Goal: Information Seeking & Learning: Check status

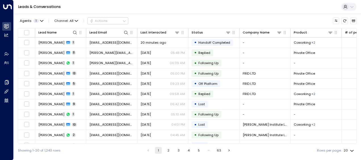
click at [64, 96] on td "[PERSON_NAME] 1" at bounding box center [60, 94] width 51 height 10
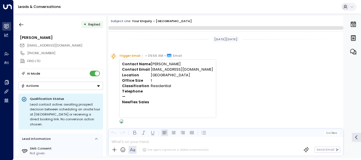
scroll to position [142, 0]
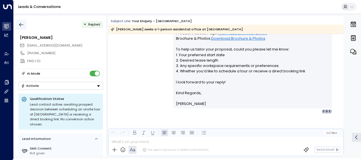
click at [22, 22] on icon "button" at bounding box center [21, 25] width 6 height 6
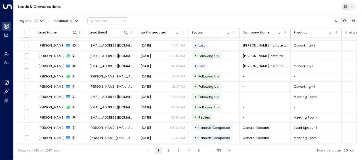
scroll to position [98, 0]
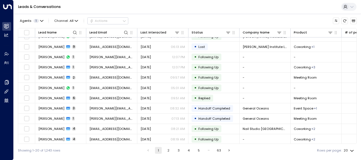
click at [168, 150] on button "2" at bounding box center [168, 150] width 7 height 7
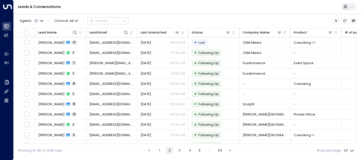
click at [178, 151] on button "3" at bounding box center [179, 150] width 7 height 7
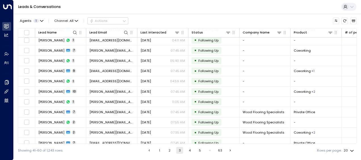
scroll to position [98, 0]
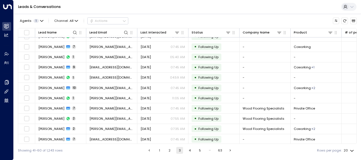
click at [158, 149] on button "1" at bounding box center [159, 150] width 7 height 7
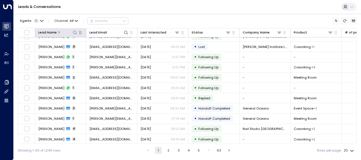
click at [73, 30] on icon at bounding box center [75, 32] width 5 height 5
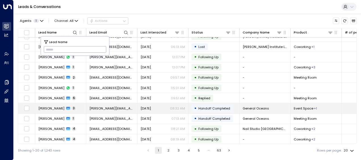
type input "**********"
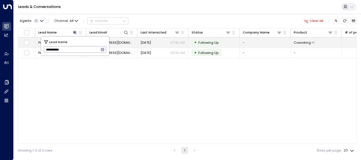
click at [151, 41] on span "[DATE]" at bounding box center [145, 42] width 10 height 5
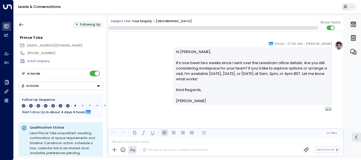
scroll to position [1516, 0]
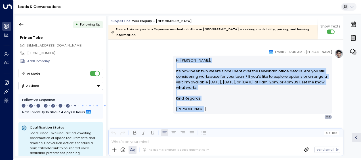
drag, startPoint x: 174, startPoint y: 53, endPoint x: 199, endPoint y: 105, distance: 57.1
click at [199, 105] on div "Hi [PERSON_NAME], It’s now been two weeks since I sent over the Lewisham office…" at bounding box center [252, 85] width 159 height 58
drag, startPoint x: 199, startPoint y: 105, endPoint x: 187, endPoint y: 96, distance: 14.6
copy div "Hi [PERSON_NAME], It’s now been two weeks since I sent over the Lewisham office…"
click at [20, 24] on icon "button" at bounding box center [21, 25] width 4 height 4
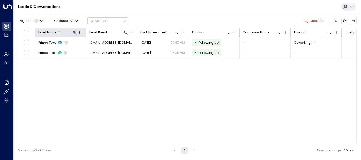
click at [74, 32] on icon at bounding box center [75, 33] width 4 height 4
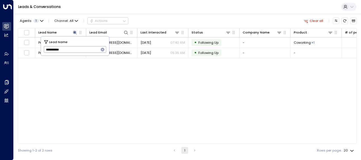
drag, startPoint x: 45, startPoint y: 50, endPoint x: 83, endPoint y: 50, distance: 38.9
click at [83, 50] on input "**********" at bounding box center [71, 49] width 55 height 9
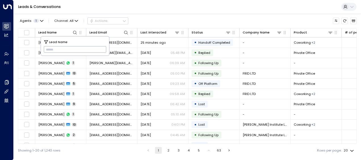
click at [46, 49] on input "text" at bounding box center [75, 49] width 63 height 9
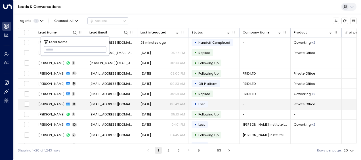
type input "**********"
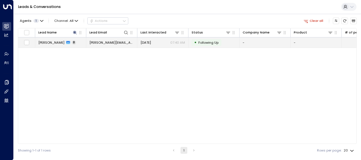
click at [151, 42] on span "[DATE]" at bounding box center [145, 42] width 10 height 5
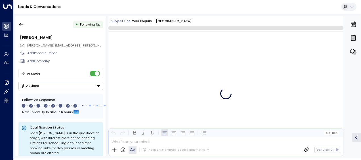
scroll to position [1740, 0]
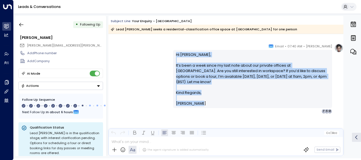
drag, startPoint x: 174, startPoint y: 53, endPoint x: 200, endPoint y: 104, distance: 57.2
click at [200, 104] on div "Hi [PERSON_NAME], It’s been a week since my last note about our private offices…" at bounding box center [252, 79] width 159 height 58
drag, startPoint x: 200, startPoint y: 104, endPoint x: 187, endPoint y: 79, distance: 28.7
copy div "Hi [PERSON_NAME], It’s been a week since my last note about our private offices…"
click at [20, 24] on icon "button" at bounding box center [21, 25] width 4 height 4
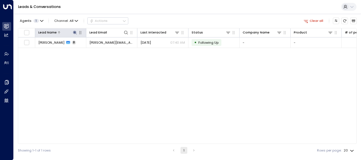
click at [75, 31] on icon at bounding box center [75, 32] width 5 height 5
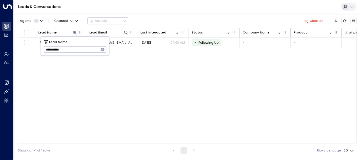
drag, startPoint x: 45, startPoint y: 50, endPoint x: 81, endPoint y: 52, distance: 36.4
click at [81, 52] on input "**********" at bounding box center [71, 49] width 55 height 9
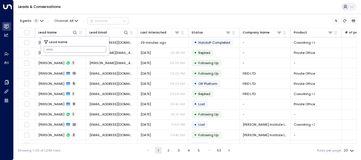
type input "**********"
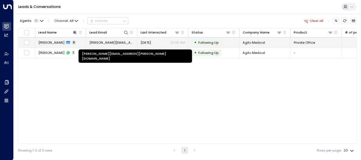
click at [128, 42] on span "[PERSON_NAME][EMAIL_ADDRESS][PERSON_NAME][DOMAIN_NAME]" at bounding box center [111, 42] width 45 height 5
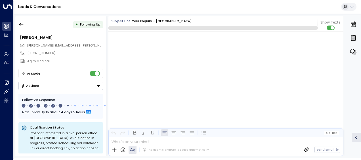
scroll to position [1172, 0]
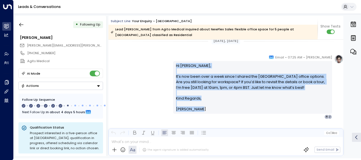
drag, startPoint x: 174, startPoint y: 65, endPoint x: 197, endPoint y: 108, distance: 48.4
click at [197, 108] on div "Hi [PERSON_NAME], It’s now been over a week since I shared the [GEOGRAPHIC_DATA…" at bounding box center [252, 87] width 153 height 49
drag, startPoint x: 197, startPoint y: 108, endPoint x: 190, endPoint y: 95, distance: 14.6
copy div "Hi [PERSON_NAME], It’s now been over a week since I shared the [GEOGRAPHIC_DATA…"
click at [19, 23] on icon "button" at bounding box center [21, 25] width 6 height 6
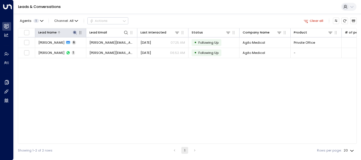
click at [75, 30] on icon at bounding box center [75, 32] width 5 height 5
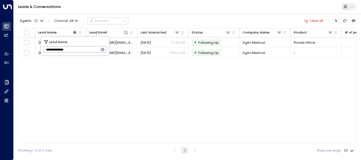
drag, startPoint x: 45, startPoint y: 50, endPoint x: 89, endPoint y: 52, distance: 44.6
click at [89, 52] on input "**********" at bounding box center [71, 49] width 55 height 9
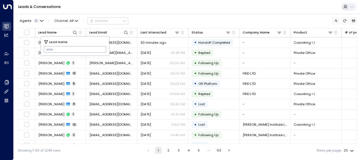
click at [47, 49] on input "text" at bounding box center [75, 49] width 63 height 9
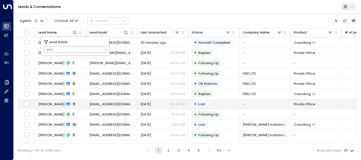
type input "**********"
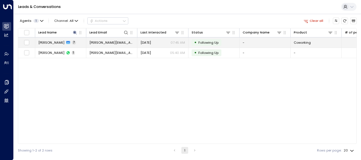
click at [150, 42] on span "[DATE]" at bounding box center [145, 42] width 10 height 5
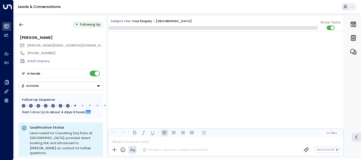
scroll to position [1483, 0]
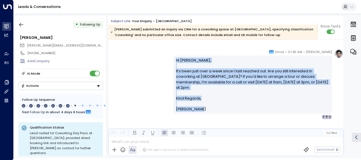
drag, startPoint x: 174, startPoint y: 60, endPoint x: 196, endPoint y: 109, distance: 53.2
click at [196, 109] on div "Hi [PERSON_NAME], It’s been just over a week since I last reached out. Are you …" at bounding box center [252, 85] width 153 height 54
drag, startPoint x: 196, startPoint y: 109, endPoint x: 189, endPoint y: 99, distance: 12.5
copy div "Hi [PERSON_NAME], It’s been just over a week since I last reached out. Are you …"
click at [22, 23] on icon "button" at bounding box center [21, 25] width 6 height 6
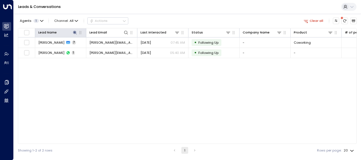
click at [78, 29] on th "Lead Name" at bounding box center [60, 32] width 51 height 9
click at [74, 31] on icon at bounding box center [75, 33] width 4 height 4
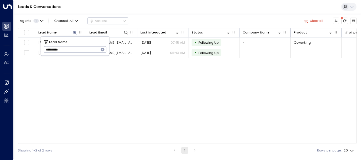
drag, startPoint x: 45, startPoint y: 49, endPoint x: 75, endPoint y: 50, distance: 30.4
click at [75, 50] on input "**********" at bounding box center [71, 49] width 55 height 9
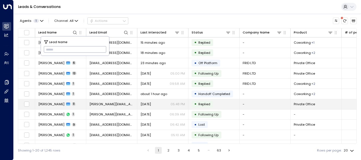
type input "******"
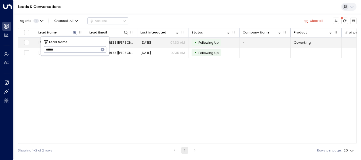
click at [151, 42] on span "[DATE]" at bounding box center [145, 42] width 10 height 5
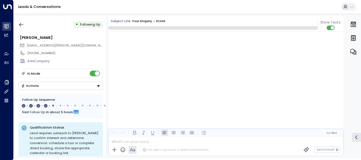
scroll to position [752, 0]
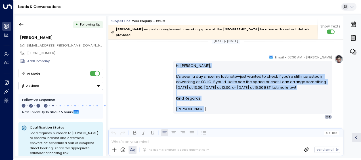
drag, startPoint x: 174, startPoint y: 56, endPoint x: 199, endPoint y: 105, distance: 55.2
click at [199, 105] on div "Hi [PERSON_NAME], It’s been a day since my last note—just wanted to check if yo…" at bounding box center [252, 87] width 159 height 52
drag, startPoint x: 199, startPoint y: 105, endPoint x: 188, endPoint y: 97, distance: 14.4
copy div "Hi [PERSON_NAME], It’s been a day since my last note—just wanted to check if yo…"
click at [147, 63] on div "[PERSON_NAME] • 07:30 AM • Email Hi [PERSON_NAME], It’s been a day since my las…" at bounding box center [225, 86] width 235 height 65
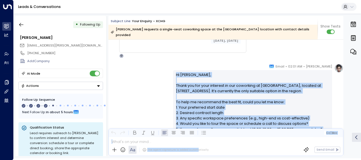
scroll to position [76, 0]
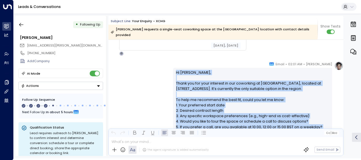
drag, startPoint x: 174, startPoint y: 68, endPoint x: 315, endPoint y: 124, distance: 151.8
click at [315, 124] on div "Hi [PERSON_NAME], Thank you for your interest in our coworking at [GEOGRAPHIC_D…" at bounding box center [252, 116] width 159 height 96
copy p "Hi [PERSON_NAME], Thank you for your interest in our coworking at [GEOGRAPHIC_D…"
click at [154, 66] on div "[PERSON_NAME] • 02:01 AM • Email Hi [PERSON_NAME], Thank you for your interest …" at bounding box center [225, 115] width 235 height 108
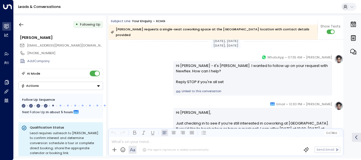
scroll to position [224, 0]
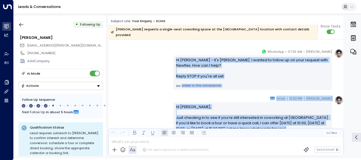
drag, startPoint x: 175, startPoint y: 52, endPoint x: 264, endPoint y: 129, distance: 117.8
click at [264, 129] on div "Subject Line: Your enquiry - XCHG [PERSON_NAME] requests a single-seat coworkin…" at bounding box center [225, 86] width 235 height 140
drag, startPoint x: 264, startPoint y: 129, endPoint x: 220, endPoint y: 117, distance: 45.8
copy div "Lo Ipsumd - si'a Consec Adipi. E seddoe te incidi ut la etdo magnaal enim Admin…"
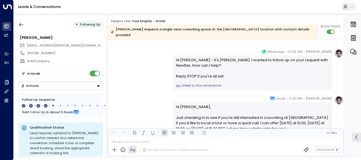
click at [152, 84] on div "[PERSON_NAME] • 02:01 AM • Email Hi [PERSON_NAME], Thank you for your interest …" at bounding box center [225, 102] width 235 height 573
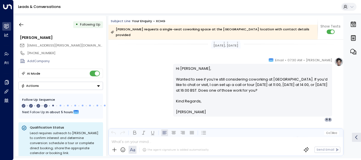
scroll to position [360, 0]
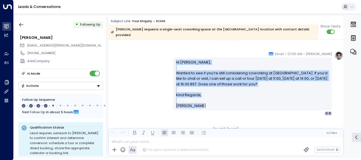
drag, startPoint x: 175, startPoint y: 54, endPoint x: 198, endPoint y: 98, distance: 49.7
click at [198, 98] on div "Hi [PERSON_NAME], Wanted to see if you’re still considering coworking at XCHG. …" at bounding box center [252, 84] width 153 height 49
drag, startPoint x: 198, startPoint y: 98, endPoint x: 187, endPoint y: 85, distance: 17.8
copy div "Hi [PERSON_NAME], Wanted to see if you’re still considering coworking at XCHG. …"
click at [147, 61] on div "[PERSON_NAME] • 07:30 AM • Email Hi [PERSON_NAME], Wanted to see if you’re stil…" at bounding box center [225, 83] width 235 height 65
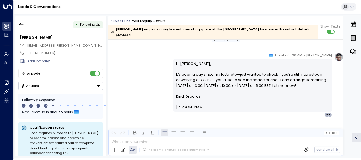
scroll to position [451, 0]
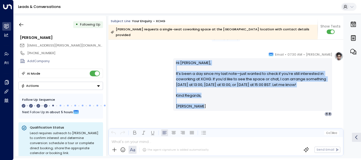
drag, startPoint x: 174, startPoint y: 55, endPoint x: 196, endPoint y: 102, distance: 51.1
click at [196, 102] on div "Hi [PERSON_NAME], It’s been a day since my last note—just wanted to check if yo…" at bounding box center [252, 84] width 159 height 52
drag, startPoint x: 196, startPoint y: 102, endPoint x: 185, endPoint y: 96, distance: 12.6
copy div "Hi [PERSON_NAME], It’s been a day since my last note—just wanted to check if yo…"
click at [159, 67] on div "[PERSON_NAME] • 07:30 AM • Email Hi [PERSON_NAME], It’s been a day since my las…" at bounding box center [225, 84] width 235 height 65
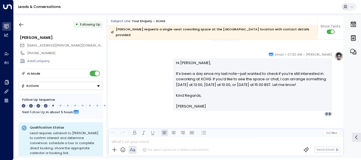
click at [154, 75] on div "[PERSON_NAME] • 07:30 AM • Email Hi [PERSON_NAME], It’s been a day since my las…" at bounding box center [225, 84] width 235 height 65
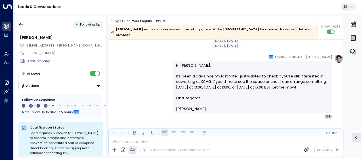
scroll to position [450, 0]
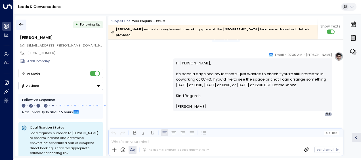
click at [23, 24] on icon "button" at bounding box center [21, 25] width 6 height 6
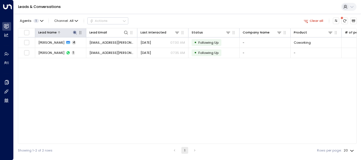
click at [75, 31] on icon at bounding box center [75, 33] width 4 height 4
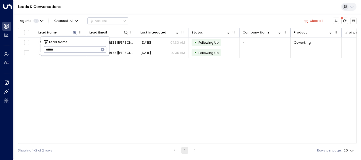
drag, startPoint x: 45, startPoint y: 48, endPoint x: 82, endPoint y: 49, distance: 36.9
click at [82, 49] on input "******" at bounding box center [71, 49] width 55 height 9
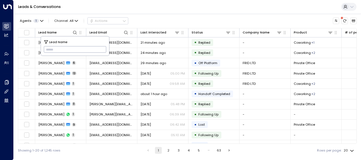
click at [50, 49] on input "text" at bounding box center [75, 49] width 63 height 9
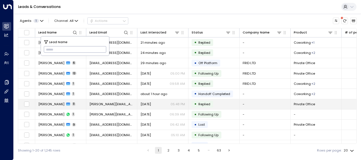
type input "**********"
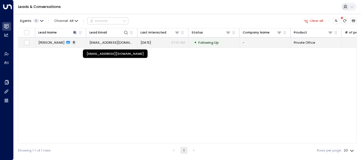
click at [127, 43] on span "[EMAIL_ADDRESS][DOMAIN_NAME]" at bounding box center [111, 42] width 45 height 5
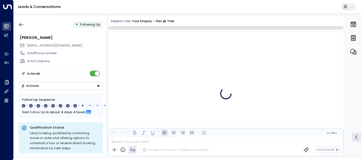
scroll to position [1823, 0]
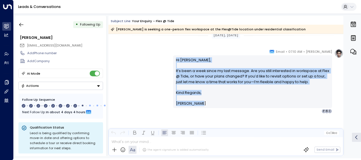
drag, startPoint x: 174, startPoint y: 59, endPoint x: 200, endPoint y: 106, distance: 53.7
click at [200, 106] on div "Hi [PERSON_NAME], It’s been a week since my last message. Are you still interes…" at bounding box center [252, 81] width 153 height 49
drag, startPoint x: 200, startPoint y: 106, endPoint x: 189, endPoint y: 98, distance: 13.9
copy div "Hi [PERSON_NAME], It’s been a week since my last message. Are you still interes…"
click at [21, 22] on icon "button" at bounding box center [21, 25] width 6 height 6
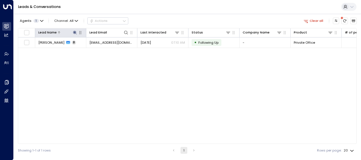
click at [75, 31] on icon at bounding box center [75, 33] width 4 height 4
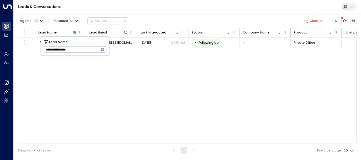
drag, startPoint x: 45, startPoint y: 50, endPoint x: 91, endPoint y: 54, distance: 46.1
click at [91, 54] on input "**********" at bounding box center [71, 49] width 55 height 9
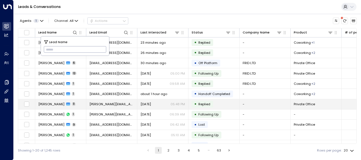
type input "**********"
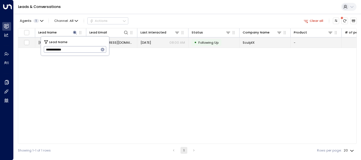
click at [116, 41] on span "[EMAIL_ADDRESS][DOMAIN_NAME]" at bounding box center [111, 42] width 45 height 5
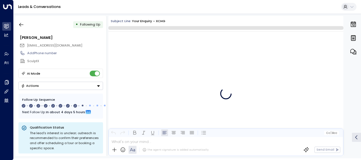
scroll to position [1861, 0]
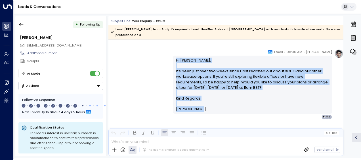
drag, startPoint x: 174, startPoint y: 53, endPoint x: 196, endPoint y: 103, distance: 54.1
click at [196, 103] on div "Hi [PERSON_NAME], It’s been just over two weeks since I last reached out about …" at bounding box center [252, 85] width 159 height 58
drag, startPoint x: 196, startPoint y: 103, endPoint x: 188, endPoint y: 90, distance: 15.4
click at [21, 24] on icon "button" at bounding box center [21, 25] width 6 height 6
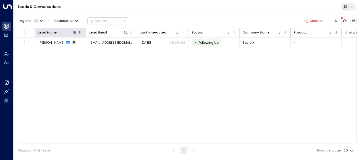
click at [75, 31] on icon at bounding box center [75, 33] width 4 height 4
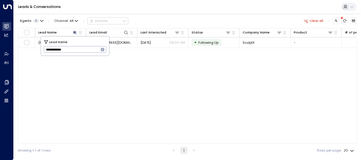
drag, startPoint x: 45, startPoint y: 49, endPoint x: 88, endPoint y: 45, distance: 42.7
click at [88, 45] on input "**********" at bounding box center [71, 49] width 55 height 9
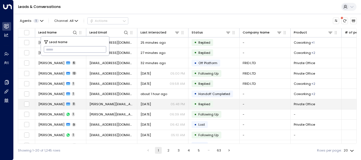
type input "**********"
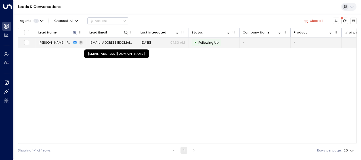
click at [130, 42] on span "[EMAIL_ADDRESS][DOMAIN_NAME]" at bounding box center [111, 42] width 45 height 5
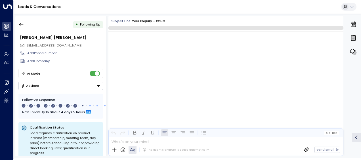
scroll to position [1839, 0]
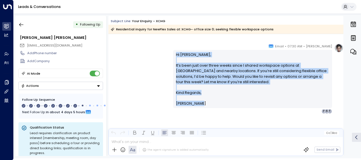
drag, startPoint x: 174, startPoint y: 53, endPoint x: 202, endPoint y: 108, distance: 61.0
click at [202, 108] on div "Hi [PERSON_NAME], It’s been just over three weeks since I shared workspace opti…" at bounding box center [252, 79] width 159 height 58
drag, startPoint x: 202, startPoint y: 108, endPoint x: 189, endPoint y: 90, distance: 21.9
click at [22, 26] on icon "button" at bounding box center [21, 25] width 6 height 6
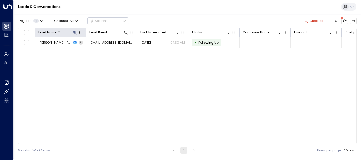
click at [73, 31] on icon at bounding box center [75, 32] width 5 height 5
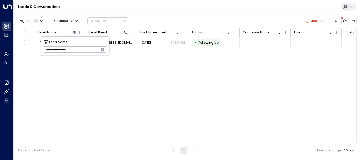
drag, startPoint x: 45, startPoint y: 49, endPoint x: 82, endPoint y: 53, distance: 37.1
click at [82, 53] on input "**********" at bounding box center [71, 49] width 55 height 9
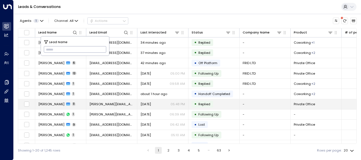
type input "**********"
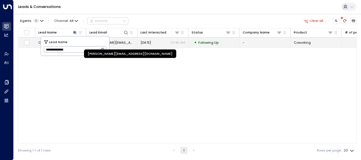
click at [124, 41] on span "[PERSON_NAME][EMAIL_ADDRESS][DOMAIN_NAME]" at bounding box center [111, 42] width 45 height 5
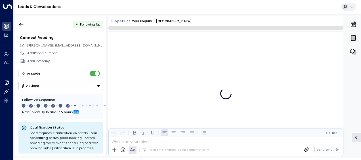
scroll to position [1440, 0]
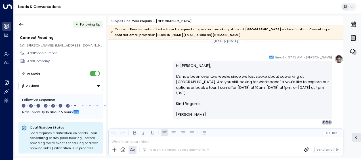
click at [149, 56] on div "[PERSON_NAME] • 07:45 AM • Email Hi [PERSON_NAME], It’s now been over two weeks…" at bounding box center [225, 89] width 235 height 70
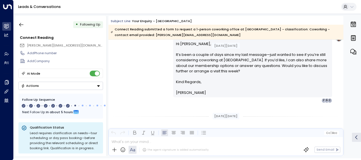
scroll to position [358, 0]
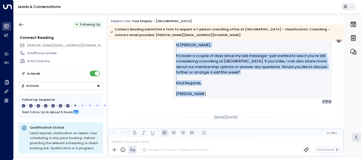
drag, startPoint x: 174, startPoint y: 44, endPoint x: 205, endPoint y: 92, distance: 57.3
click at [205, 92] on div "Hi [PERSON_NAME], It’s been a couple of days since my last message—just wanted …" at bounding box center [252, 69] width 153 height 54
drag, startPoint x: 205, startPoint y: 92, endPoint x: 185, endPoint y: 75, distance: 27.1
click at [151, 62] on div "[PERSON_NAME] • 07:05 AM • Email Hi [PERSON_NAME], It’s been a couple of days s…" at bounding box center [225, 69] width 235 height 70
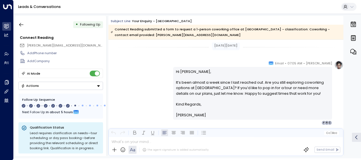
scroll to position [437, 0]
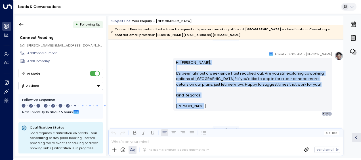
drag, startPoint x: 175, startPoint y: 62, endPoint x: 202, endPoint y: 112, distance: 56.6
click at [202, 112] on div "[PERSON_NAME] • 07:05 AM • Email Hi [PERSON_NAME], It’s been almost a week sinc…" at bounding box center [252, 83] width 159 height 65
drag, startPoint x: 202, startPoint y: 112, endPoint x: 182, endPoint y: 94, distance: 26.1
click at [159, 72] on div "[PERSON_NAME] • 07:05 AM • Email Hi [PERSON_NAME], It’s been almost a week sinc…" at bounding box center [225, 83] width 235 height 65
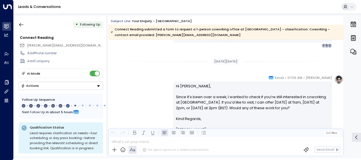
scroll to position [517, 0]
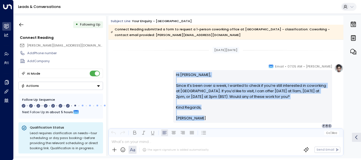
drag, startPoint x: 174, startPoint y: 74, endPoint x: 197, endPoint y: 119, distance: 50.1
click at [197, 119] on div "Hi [PERSON_NAME], Since it’s been over a week, I wanted to check if you’re stil…" at bounding box center [252, 96] width 159 height 52
drag, startPoint x: 197, startPoint y: 119, endPoint x: 183, endPoint y: 111, distance: 16.0
click at [151, 87] on div "[PERSON_NAME] • 07:05 AM • Email Hi [PERSON_NAME], Since it’s been over a week,…" at bounding box center [225, 96] width 235 height 65
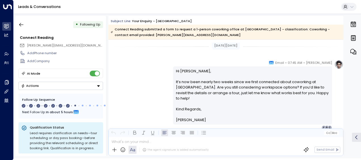
scroll to position [642, 0]
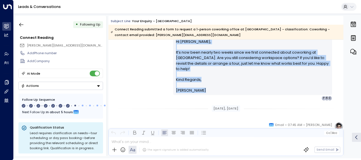
drag, startPoint x: 175, startPoint y: 41, endPoint x: 199, endPoint y: 115, distance: 77.4
drag, startPoint x: 199, startPoint y: 115, endPoint x: 183, endPoint y: 78, distance: 39.6
click at [20, 23] on icon "button" at bounding box center [21, 25] width 6 height 6
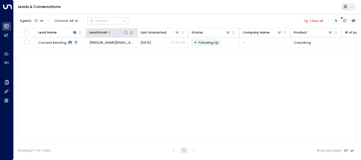
click at [126, 32] on icon at bounding box center [126, 32] width 5 height 5
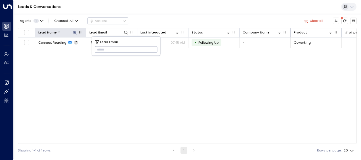
click at [75, 32] on icon at bounding box center [75, 33] width 4 height 4
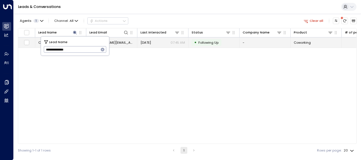
drag, startPoint x: 46, startPoint y: 48, endPoint x: 114, endPoint y: 45, distance: 68.4
click at [114, 45] on body "**********" at bounding box center [180, 78] width 361 height 157
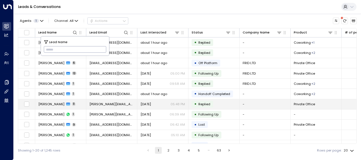
type input "**********"
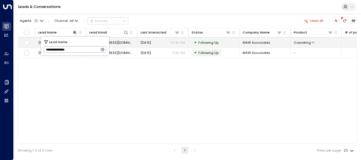
click at [151, 41] on span "[DATE]" at bounding box center [145, 42] width 10 height 5
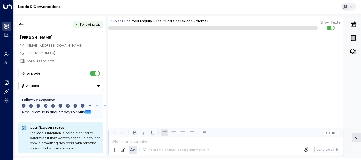
scroll to position [2155, 0]
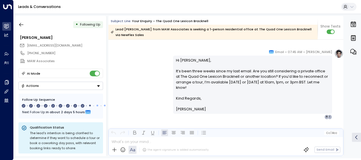
click at [148, 75] on div "[PERSON_NAME] • 07:45 AM • Email Hi [PERSON_NAME], It’s been three weeks since …" at bounding box center [225, 84] width 235 height 70
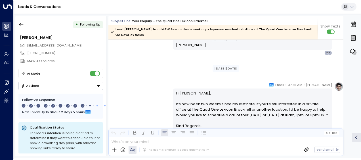
scroll to position [1646, 0]
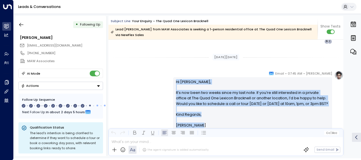
drag, startPoint x: 174, startPoint y: 81, endPoint x: 198, endPoint y: 125, distance: 50.9
click at [198, 125] on div "Hi [PERSON_NAME], It’s now been two weeks since my last note. If you’re still i…" at bounding box center [252, 103] width 159 height 52
drag, startPoint x: 198, startPoint y: 125, endPoint x: 184, endPoint y: 110, distance: 20.9
click at [152, 97] on div "[PERSON_NAME] • 07:45 AM • Email Hi [PERSON_NAME], It’s now been two weeks sinc…" at bounding box center [225, 103] width 235 height 65
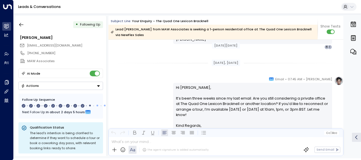
scroll to position [1737, 0]
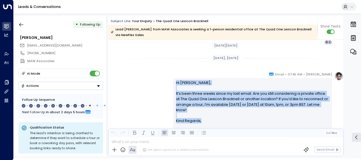
drag, startPoint x: 175, startPoint y: 82, endPoint x: 209, endPoint y: 120, distance: 50.6
click at [209, 120] on div "Hi [PERSON_NAME], It’s been three weeks since my last email. Are you still cons…" at bounding box center [252, 107] width 153 height 54
drag, startPoint x: 209, startPoint y: 120, endPoint x: 183, endPoint y: 102, distance: 31.8
click at [151, 91] on div "[PERSON_NAME] • 07:45 AM • Email Hi [PERSON_NAME], It’s been three weeks since …" at bounding box center [225, 106] width 235 height 70
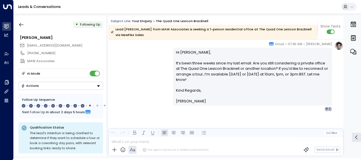
scroll to position [1768, 0]
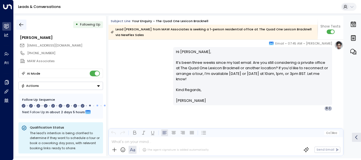
click at [20, 25] on icon "button" at bounding box center [21, 25] width 6 height 6
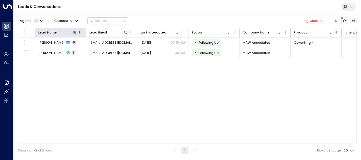
click at [77, 32] on icon at bounding box center [75, 32] width 5 height 5
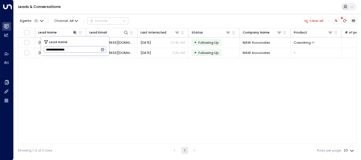
drag, startPoint x: 44, startPoint y: 50, endPoint x: 92, endPoint y: 49, distance: 47.9
click at [92, 49] on input "**********" at bounding box center [71, 49] width 55 height 9
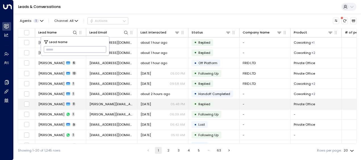
type input "******"
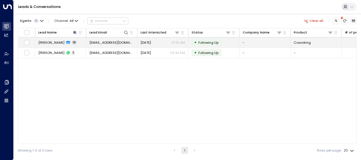
click at [151, 41] on span "[DATE]" at bounding box center [145, 42] width 10 height 5
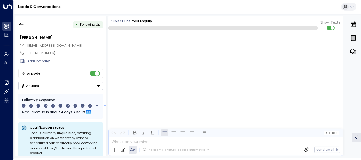
scroll to position [2582, 0]
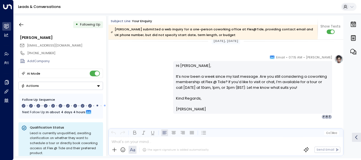
click at [148, 83] on div "[PERSON_NAME] • 07:15 AM • Email Hi [PERSON_NAME], It’s now been a week since m…" at bounding box center [225, 86] width 235 height 65
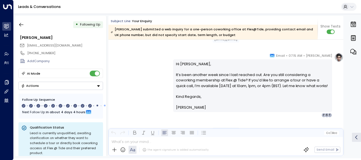
scroll to position [1856, 0]
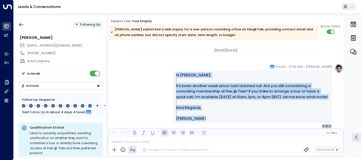
drag, startPoint x: 174, startPoint y: 74, endPoint x: 200, endPoint y: 119, distance: 51.4
click at [200, 119] on div "Hi [PERSON_NAME], It’s been another week since I last reached out. Are you stil…" at bounding box center [252, 96] width 153 height 49
drag, startPoint x: 200, startPoint y: 119, endPoint x: 182, endPoint y: 109, distance: 19.7
click at [151, 84] on div "[PERSON_NAME] • 07:15 AM • Email Hi [PERSON_NAME], It’s been another week since…" at bounding box center [225, 96] width 235 height 65
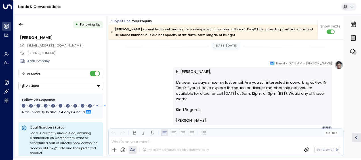
scroll to position [1958, 0]
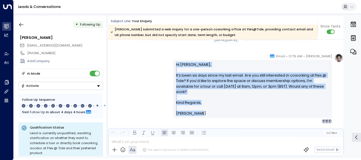
drag, startPoint x: 175, startPoint y: 64, endPoint x: 197, endPoint y: 107, distance: 49.0
click at [197, 107] on div "Hi [PERSON_NAME], It’s been six days since my last email. Are you still interes…" at bounding box center [252, 89] width 153 height 54
drag, startPoint x: 197, startPoint y: 107, endPoint x: 188, endPoint y: 106, distance: 8.6
click at [142, 86] on div "[PERSON_NAME] • 07:15 AM • Email Hi [PERSON_NAME], It’s been six days since my …" at bounding box center [225, 88] width 235 height 70
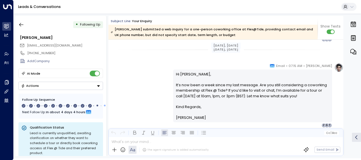
scroll to position [2049, 0]
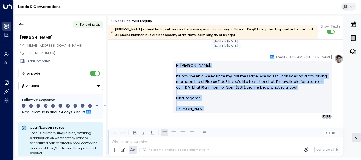
drag, startPoint x: 175, startPoint y: 65, endPoint x: 202, endPoint y: 109, distance: 52.1
click at [202, 109] on div "Hi [PERSON_NAME], It’s now been a week since my last message. Are you still con…" at bounding box center [252, 87] width 153 height 49
drag, startPoint x: 202, startPoint y: 109, endPoint x: 184, endPoint y: 94, distance: 24.3
click at [153, 74] on div "[PERSON_NAME] • 07:15 AM • Email Hi [PERSON_NAME], It’s now been a week since m…" at bounding box center [225, 86] width 235 height 65
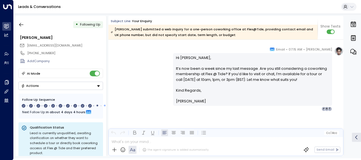
scroll to position [2057, 0]
click at [22, 23] on icon "button" at bounding box center [21, 25] width 6 height 6
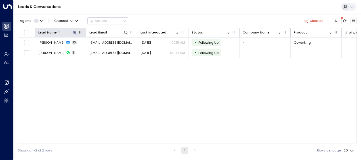
click at [76, 31] on icon at bounding box center [75, 33] width 4 height 4
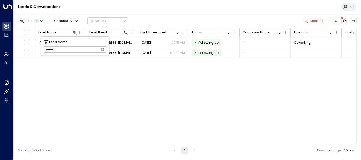
drag, startPoint x: 46, startPoint y: 49, endPoint x: 69, endPoint y: 47, distance: 22.8
click at [69, 47] on input "******" at bounding box center [71, 49] width 55 height 9
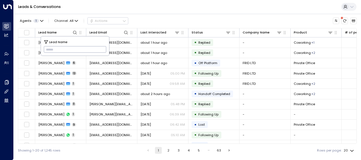
type input "**********"
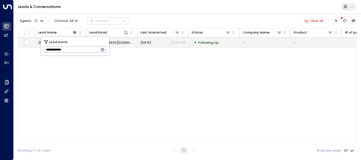
click at [127, 42] on span "[EMAIL_ADDRESS][DOMAIN_NAME]" at bounding box center [111, 42] width 45 height 5
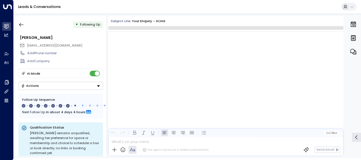
scroll to position [1598, 0]
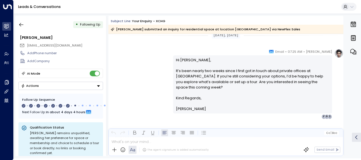
click at [144, 77] on div "[PERSON_NAME] • 07:25 AM • Email Hi [PERSON_NAME], It’s been nearly two weeks s…" at bounding box center [225, 84] width 235 height 70
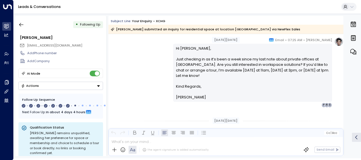
scroll to position [823, 0]
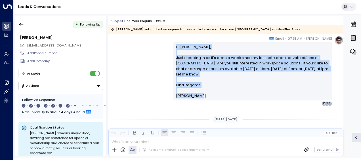
drag, startPoint x: 174, startPoint y: 45, endPoint x: 205, endPoint y: 94, distance: 57.3
click at [205, 94] on div "Hi [PERSON_NAME], Just checking in as it’s been a week since my last note about…" at bounding box center [252, 71] width 153 height 54
drag, startPoint x: 205, startPoint y: 94, endPoint x: 176, endPoint y: 80, distance: 31.6
click at [148, 81] on div "[PERSON_NAME] • 07:25 AM • Email Hi [PERSON_NAME], Just checking in as it’s bee…" at bounding box center [225, 71] width 235 height 70
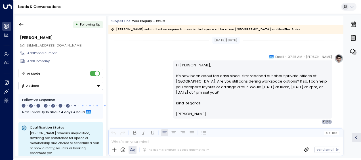
scroll to position [903, 0]
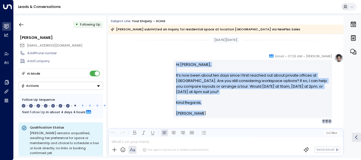
drag, startPoint x: 173, startPoint y: 62, endPoint x: 206, endPoint y: 113, distance: 61.3
click at [206, 113] on div "Hi [PERSON_NAME], It’s now been about ten days since I first reached out about …" at bounding box center [252, 89] width 159 height 58
drag, startPoint x: 206, startPoint y: 113, endPoint x: 187, endPoint y: 98, distance: 25.3
click at [142, 90] on div "[PERSON_NAME] • 07:25 AM • Email Hi [PERSON_NAME], It’s now been about ten days…" at bounding box center [225, 88] width 235 height 70
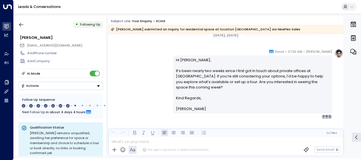
scroll to position [1005, 0]
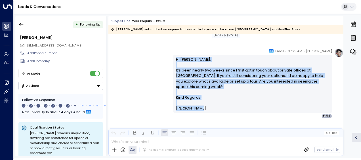
drag, startPoint x: 175, startPoint y: 57, endPoint x: 202, endPoint y: 102, distance: 52.2
click at [202, 102] on div "Hi [PERSON_NAME], It’s been nearly two weeks since I first got in touch about p…" at bounding box center [252, 84] width 153 height 54
drag, startPoint x: 202, startPoint y: 102, endPoint x: 187, endPoint y: 86, distance: 21.9
click at [154, 69] on div "[PERSON_NAME] • 07:25 AM • Email Hi [PERSON_NAME], It’s been nearly two weeks s…" at bounding box center [225, 83] width 235 height 70
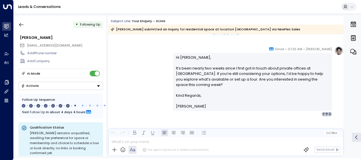
scroll to position [1007, 0]
click at [23, 24] on icon "button" at bounding box center [21, 25] width 6 height 6
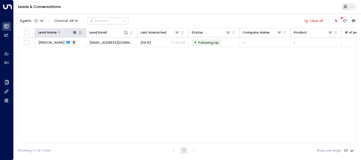
click at [74, 32] on icon at bounding box center [75, 33] width 4 height 4
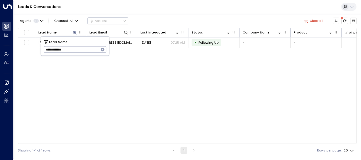
drag, startPoint x: 45, startPoint y: 50, endPoint x: 90, endPoint y: 49, distance: 45.4
click at [90, 49] on input "**********" at bounding box center [71, 49] width 55 height 9
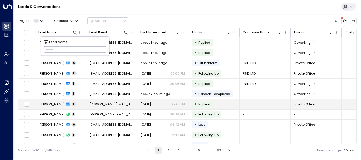
type input "*********"
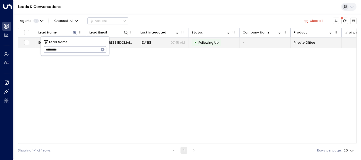
click at [151, 41] on span "[DATE]" at bounding box center [145, 42] width 10 height 5
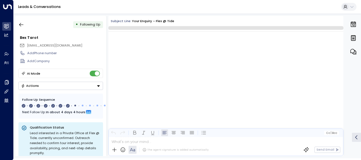
scroll to position [1529, 0]
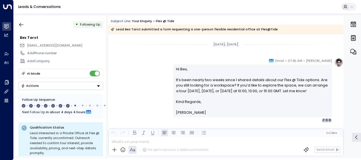
click at [148, 87] on div "[PERSON_NAME] • 07:45 AM • Email Hi Bex, It’s been nearly two weeks since I sha…" at bounding box center [225, 90] width 235 height 65
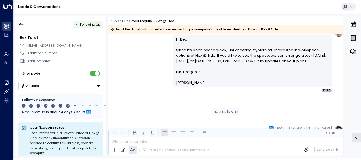
scroll to position [1460, 0]
drag, startPoint x: 148, startPoint y: 87, endPoint x: 154, endPoint y: 82, distance: 7.5
click at [154, 82] on div "[PERSON_NAME] • 07:45 AM • Email Hi Bex, Since it’s been over a week, just chec…" at bounding box center [225, 61] width 235 height 65
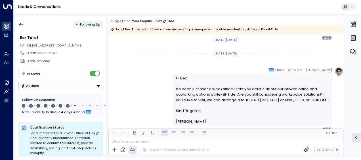
scroll to position [929, 0]
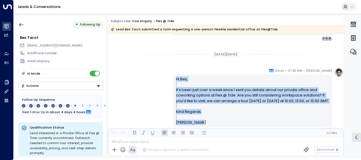
drag, startPoint x: 174, startPoint y: 79, endPoint x: 202, endPoint y: 127, distance: 55.9
click at [202, 125] on div "Hi Bex, It’s been just over a week since I sent you details about our private o…" at bounding box center [252, 100] width 153 height 49
drag, startPoint x: 202, startPoint y: 127, endPoint x: 189, endPoint y: 108, distance: 22.9
click at [146, 82] on div "[PERSON_NAME] • 07:45 AM • Email Hi Bex, It’s been just over a week since I sen…" at bounding box center [225, 100] width 235 height 65
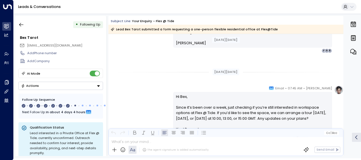
scroll to position [1019, 0]
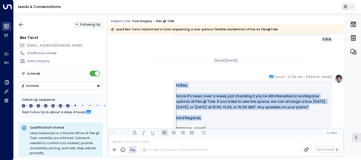
drag, startPoint x: 175, startPoint y: 84, endPoint x: 198, endPoint y: 127, distance: 48.5
click at [198, 127] on div "Hi Bex, Since it’s been over a week, just checking if you’re still interested i…" at bounding box center [252, 107] width 153 height 49
drag, startPoint x: 198, startPoint y: 127, endPoint x: 188, endPoint y: 113, distance: 17.0
click at [138, 99] on div "[PERSON_NAME] • 07:45 AM • Email Hi Bex, Since it’s been over a week, just chec…" at bounding box center [225, 106] width 235 height 65
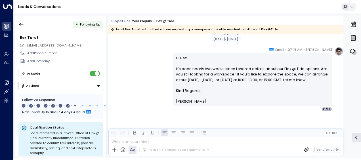
scroll to position [1145, 0]
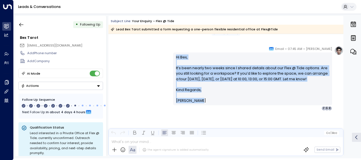
drag, startPoint x: 175, startPoint y: 56, endPoint x: 203, endPoint y: 104, distance: 54.9
click at [203, 104] on div "Hi Bex, It’s been nearly two weeks since I shared details about our Flex @ Tide…" at bounding box center [252, 78] width 159 height 52
drag, startPoint x: 203, startPoint y: 104, endPoint x: 192, endPoint y: 101, distance: 11.1
click at [150, 61] on div "[PERSON_NAME] • 07:45 AM • Email Hi Bex, It’s been nearly two weeks since I sha…" at bounding box center [225, 78] width 235 height 65
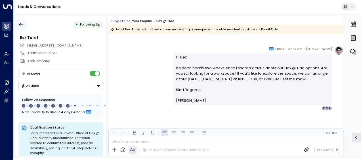
click at [20, 24] on icon "button" at bounding box center [21, 25] width 4 height 4
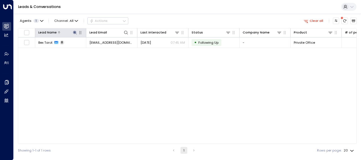
click at [73, 33] on icon at bounding box center [75, 32] width 5 height 5
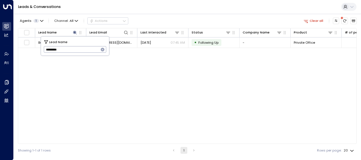
drag, startPoint x: 44, startPoint y: 49, endPoint x: 82, endPoint y: 50, distance: 38.0
click at [82, 50] on input "*********" at bounding box center [71, 49] width 55 height 9
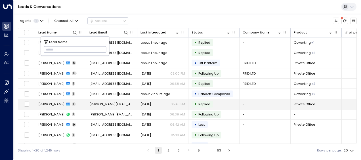
type input "**********"
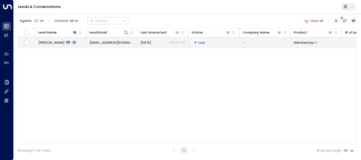
click at [125, 40] on td "[EMAIL_ADDRESS][DOMAIN_NAME]" at bounding box center [111, 42] width 51 height 10
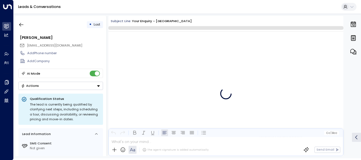
scroll to position [2352, 0]
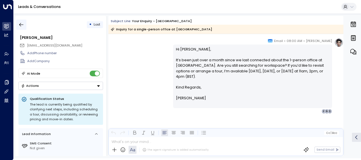
click at [19, 24] on icon "button" at bounding box center [21, 25] width 6 height 6
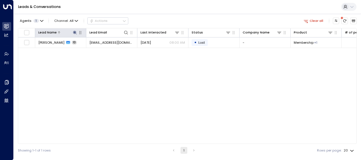
click at [75, 31] on icon at bounding box center [75, 32] width 5 height 5
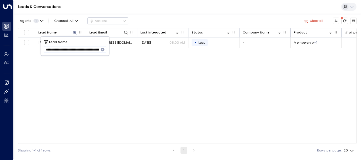
drag, startPoint x: 99, startPoint y: 49, endPoint x: 14, endPoint y: 49, distance: 84.8
click at [14, 49] on body "**********" at bounding box center [180, 78] width 361 height 157
drag, startPoint x: 46, startPoint y: 49, endPoint x: 124, endPoint y: 49, distance: 78.0
click at [124, 49] on body "**********" at bounding box center [180, 78] width 361 height 157
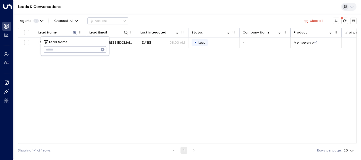
scroll to position [0, 0]
type input "******"
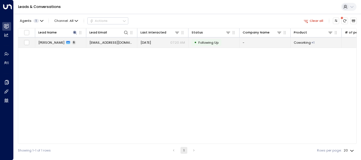
click at [121, 41] on span "[EMAIL_ADDRESS][DOMAIN_NAME]" at bounding box center [111, 42] width 45 height 5
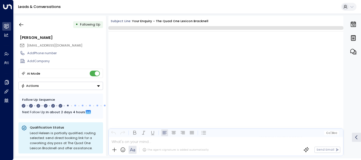
scroll to position [1129, 0]
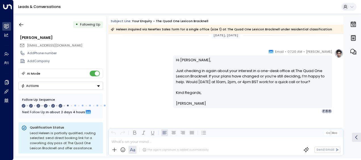
click at [155, 70] on div "[PERSON_NAME] • 07:20 AM • Email Hi [PERSON_NAME], Just checking in again about…" at bounding box center [225, 81] width 235 height 65
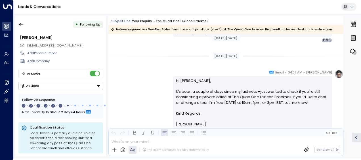
scroll to position [403, 0]
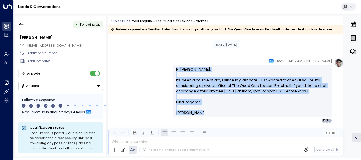
drag, startPoint x: 175, startPoint y: 67, endPoint x: 207, endPoint y: 120, distance: 61.9
click at [207, 120] on div "[PERSON_NAME] • 04:37 AM • Email Hi [PERSON_NAME], It’s been a couple of days s…" at bounding box center [252, 90] width 159 height 65
drag, startPoint x: 207, startPoint y: 120, endPoint x: 193, endPoint y: 109, distance: 17.6
click at [140, 83] on div "[PERSON_NAME] • 04:37 AM • Email Hi [PERSON_NAME], It’s been a couple of days s…" at bounding box center [225, 90] width 235 height 65
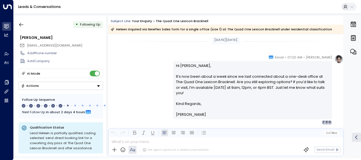
scroll to position [505, 0]
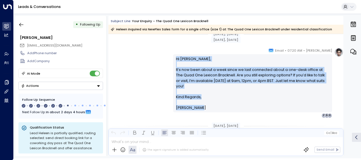
drag, startPoint x: 174, startPoint y: 56, endPoint x: 202, endPoint y: 103, distance: 55.0
click at [202, 103] on div "Hi [PERSON_NAME], It’s now been about a week since we last connected about a on…" at bounding box center [252, 83] width 159 height 58
drag, startPoint x: 202, startPoint y: 103, endPoint x: 188, endPoint y: 89, distance: 19.5
click at [155, 62] on div "[PERSON_NAME] • 07:20 AM • Email Hi [PERSON_NAME], It’s now been about a week s…" at bounding box center [225, 83] width 235 height 70
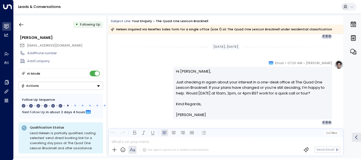
scroll to position [585, 0]
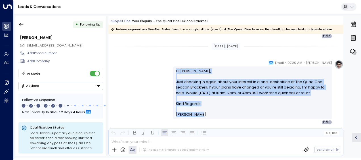
drag, startPoint x: 174, startPoint y: 70, endPoint x: 205, endPoint y: 119, distance: 57.8
click at [205, 119] on div "Hi [PERSON_NAME], Just checking in again about your interest in a one-desk offi…" at bounding box center [252, 92] width 159 height 52
drag, startPoint x: 205, startPoint y: 119, endPoint x: 197, endPoint y: 111, distance: 11.3
click at [151, 73] on div "[PERSON_NAME] • 07:20 AM • Email Hi [PERSON_NAME], Just checking in again about…" at bounding box center [225, 92] width 235 height 65
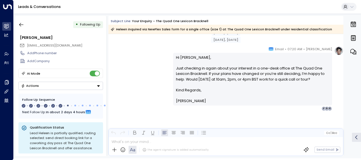
scroll to position [598, 0]
click at [19, 24] on icon "button" at bounding box center [21, 25] width 4 height 4
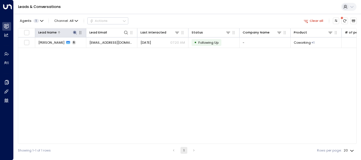
click at [74, 31] on icon at bounding box center [75, 33] width 4 height 4
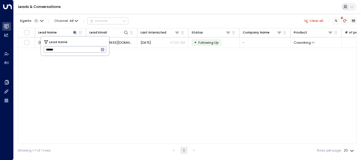
drag, startPoint x: 44, startPoint y: 51, endPoint x: 64, endPoint y: 50, distance: 19.6
click at [64, 50] on input "******" at bounding box center [71, 49] width 55 height 9
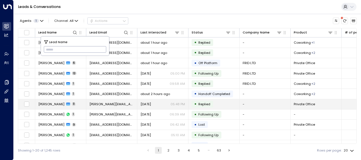
type input "**********"
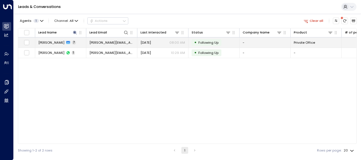
click at [123, 41] on span "[PERSON_NAME][EMAIL_ADDRESS][DOMAIN_NAME]" at bounding box center [111, 42] width 45 height 5
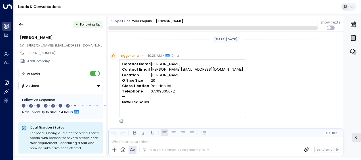
scroll to position [1571, 0]
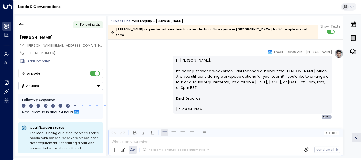
click at [137, 79] on div "[PERSON_NAME] • 08:00 AM • Email Hi [PERSON_NAME], It’s been just over a week s…" at bounding box center [225, 84] width 235 height 70
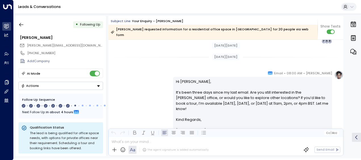
scroll to position [1259, 0]
click at [155, 77] on div "[PERSON_NAME] • 08:00 AM • Email Hi [PERSON_NAME], It’s been three days since m…" at bounding box center [225, 106] width 235 height 70
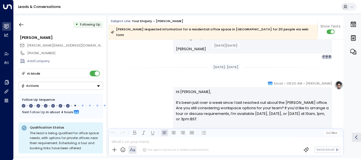
scroll to position [1350, 0]
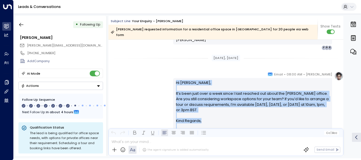
drag, startPoint x: 174, startPoint y: 76, endPoint x: 202, endPoint y: 136, distance: 66.4
click at [202, 136] on div "Subject Line: Your enquiry - [PERSON_NAME] [PERSON_NAME] requested information …" at bounding box center [225, 86] width 235 height 140
drag, startPoint x: 202, startPoint y: 136, endPoint x: 194, endPoint y: 124, distance: 14.9
click at [21, 26] on icon "button" at bounding box center [21, 25] width 6 height 6
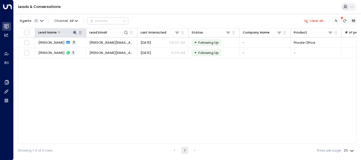
click at [75, 31] on icon at bounding box center [75, 32] width 5 height 5
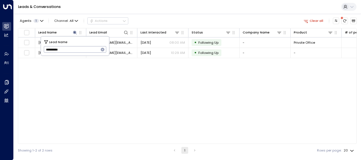
drag, startPoint x: 45, startPoint y: 49, endPoint x: 88, endPoint y: 43, distance: 43.0
click at [88, 43] on div "**********" at bounding box center [75, 46] width 68 height 19
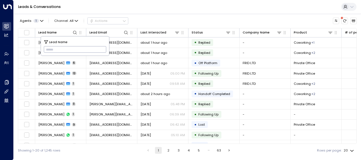
click at [49, 49] on input "text" at bounding box center [75, 49] width 63 height 9
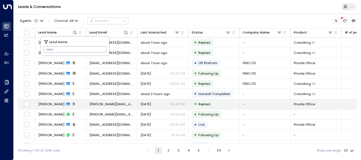
type input "**********"
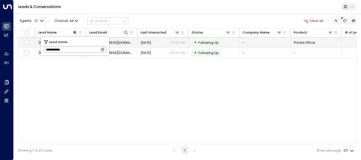
click at [121, 41] on span "[EMAIL_ADDRESS][DOMAIN_NAME]" at bounding box center [111, 42] width 45 height 5
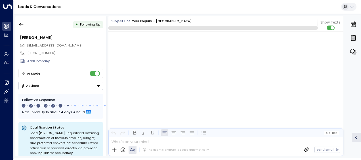
scroll to position [1413, 0]
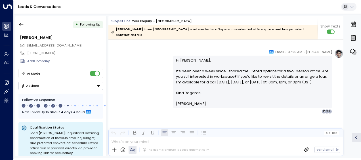
click at [130, 64] on div "[PERSON_NAME] • 07:25 AM • Email Hi [PERSON_NAME], It’s been over a week since …" at bounding box center [225, 81] width 235 height 65
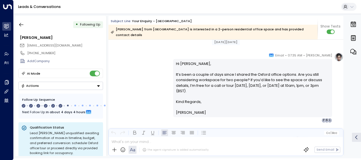
scroll to position [387, 0]
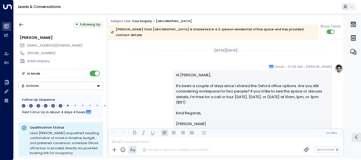
click at [142, 67] on div "[PERSON_NAME] • 07:35 AM • Email Hi [PERSON_NAME], It’s been a couple of days s…" at bounding box center [225, 99] width 235 height 70
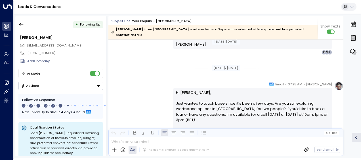
scroll to position [477, 0]
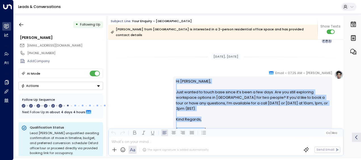
drag, startPoint x: 175, startPoint y: 75, endPoint x: 199, endPoint y: 123, distance: 53.7
click at [199, 123] on div "Hi [PERSON_NAME], Just wanted to touch base since it’s been a few days. Are you…" at bounding box center [252, 106] width 153 height 54
drag, startPoint x: 199, startPoint y: 123, endPoint x: 191, endPoint y: 112, distance: 14.0
click at [142, 82] on div "[PERSON_NAME] • 07:25 AM • Email Hi [PERSON_NAME], Just wanted to touch base si…" at bounding box center [225, 105] width 235 height 70
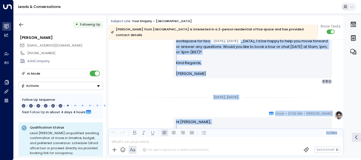
scroll to position [695, 0]
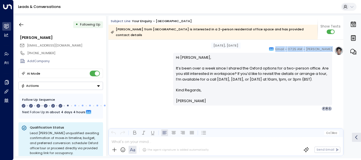
drag, startPoint x: 175, startPoint y: 80, endPoint x: 172, endPoint y: 43, distance: 37.3
drag, startPoint x: 172, startPoint y: 43, endPoint x: 160, endPoint y: 41, distance: 11.8
click at [149, 60] on div "[PERSON_NAME] • 07:25 AM • Email Hi [PERSON_NAME], It’s been over a week since …" at bounding box center [225, 78] width 235 height 65
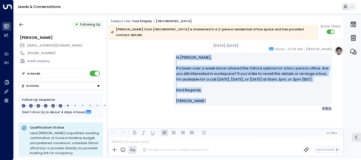
drag, startPoint x: 175, startPoint y: 50, endPoint x: 198, endPoint y: 99, distance: 54.4
click at [198, 99] on div "Hi [PERSON_NAME], It’s been over a week since I shared the Oxford options for a…" at bounding box center [252, 79] width 153 height 49
drag, startPoint x: 198, startPoint y: 99, endPoint x: 188, endPoint y: 94, distance: 11.7
click at [22, 23] on icon "button" at bounding box center [21, 25] width 6 height 6
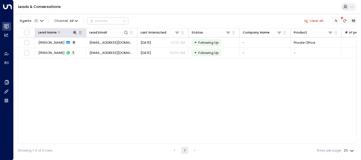
click at [75, 32] on icon at bounding box center [75, 33] width 4 height 4
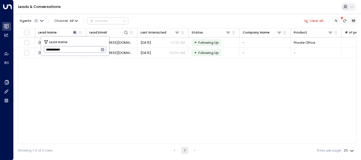
drag, startPoint x: 46, startPoint y: 48, endPoint x: 80, endPoint y: 48, distance: 33.8
click at [80, 48] on input "**********" at bounding box center [71, 49] width 55 height 9
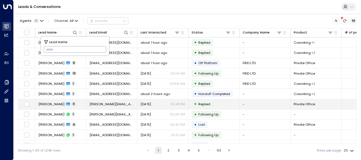
type input "**********"
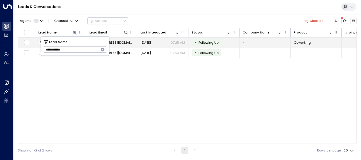
click at [123, 40] on span "[EMAIL_ADDRESS][DOMAIN_NAME]" at bounding box center [111, 42] width 45 height 5
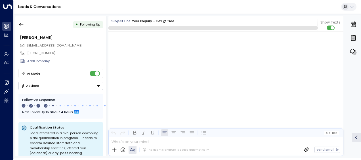
scroll to position [724, 0]
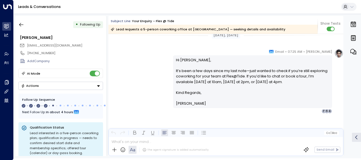
click at [153, 67] on div "[PERSON_NAME] • 07:25 AM • Email Hi [PERSON_NAME], It’s been a few days since m…" at bounding box center [225, 81] width 235 height 65
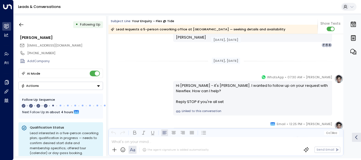
scroll to position [296, 0]
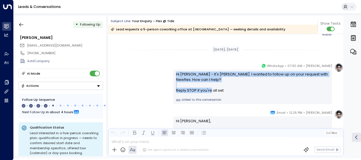
drag, startPoint x: 174, startPoint y: 73, endPoint x: 222, endPoint y: 90, distance: 51.0
click at [222, 90] on div "Hi [PERSON_NAME] - it's [PERSON_NAME]. I wanted to follow up on your request wi…" at bounding box center [252, 82] width 153 height 22
drag, startPoint x: 222, startPoint y: 90, endPoint x: 206, endPoint y: 83, distance: 17.3
click at [146, 80] on div "[PERSON_NAME] • 07:30 AM • WhatsApp Hi [PERSON_NAME] - it's [PERSON_NAME]. I wa…" at bounding box center [225, 83] width 235 height 41
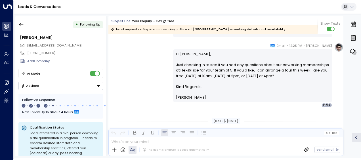
scroll to position [364, 0]
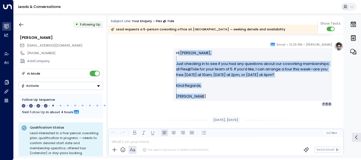
drag, startPoint x: 183, startPoint y: 68, endPoint x: 203, endPoint y: 98, distance: 35.2
click at [203, 98] on div "Hi [PERSON_NAME], Just checking in to see if you had any questions about our co…" at bounding box center [252, 74] width 153 height 49
drag, startPoint x: 203, startPoint y: 98, endPoint x: 167, endPoint y: 80, distance: 39.3
click at [167, 80] on div "[PERSON_NAME] • 12:25 PM • Email Hi [PERSON_NAME], Just checking in to see if y…" at bounding box center [225, 74] width 235 height 65
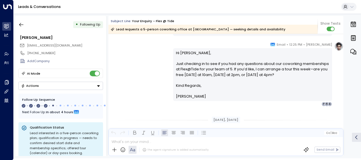
click at [160, 53] on div "[PERSON_NAME] • 12:25 PM • Email Hi [PERSON_NAME], Just checking in to see if y…" at bounding box center [225, 74] width 235 height 65
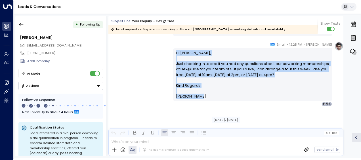
drag, startPoint x: 175, startPoint y: 52, endPoint x: 205, endPoint y: 99, distance: 55.6
click at [205, 99] on div "Hi [PERSON_NAME], Just checking in to see if you had any questions about our co…" at bounding box center [252, 74] width 153 height 49
drag, startPoint x: 205, startPoint y: 99, endPoint x: 191, endPoint y: 94, distance: 14.6
click at [153, 78] on div "[PERSON_NAME] • 12:25 PM • Email Hi [PERSON_NAME], Just checking in to see if y…" at bounding box center [225, 74] width 235 height 65
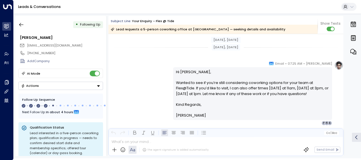
scroll to position [444, 0]
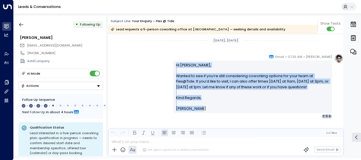
drag, startPoint x: 174, startPoint y: 64, endPoint x: 201, endPoint y: 113, distance: 56.5
click at [201, 113] on div "Hi [PERSON_NAME], Wanted to see if you’re still considering coworking options f…" at bounding box center [252, 86] width 159 height 52
drag, startPoint x: 201, startPoint y: 113, endPoint x: 184, endPoint y: 96, distance: 24.1
click at [149, 85] on div "[PERSON_NAME] • 07:25 AM • Email Hi [PERSON_NAME], Wanted to see if you’re stil…" at bounding box center [225, 86] width 235 height 65
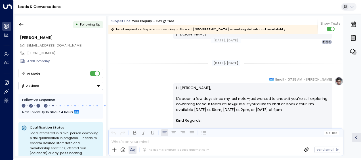
scroll to position [535, 0]
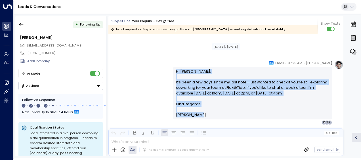
drag, startPoint x: 175, startPoint y: 70, endPoint x: 198, endPoint y: 124, distance: 58.6
click at [198, 124] on div "[PERSON_NAME] • 07:25 AM • Email Hi [PERSON_NAME], It’s been a few days since m…" at bounding box center [252, 92] width 159 height 65
drag, startPoint x: 198, startPoint y: 124, endPoint x: 179, endPoint y: 90, distance: 38.3
click at [20, 24] on icon "button" at bounding box center [21, 25] width 6 height 6
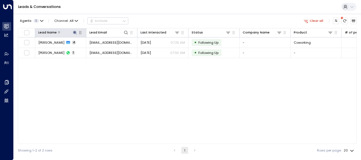
click at [75, 31] on icon at bounding box center [75, 33] width 4 height 4
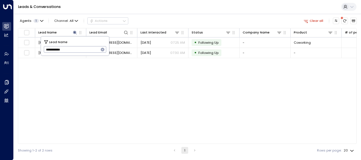
drag, startPoint x: 46, startPoint y: 49, endPoint x: 72, endPoint y: 50, distance: 26.7
click at [72, 50] on input "**********" at bounding box center [71, 49] width 55 height 9
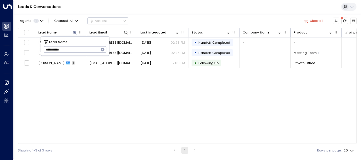
type input "**********"
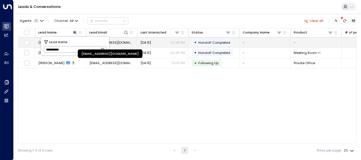
click at [116, 41] on span "[EMAIL_ADDRESS][DOMAIN_NAME]" at bounding box center [111, 42] width 45 height 5
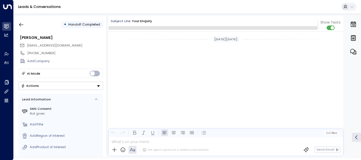
scroll to position [535, 0]
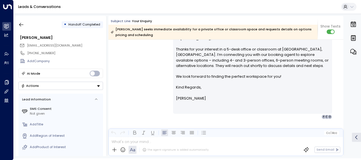
click at [125, 69] on div "[PERSON_NAME] • 02:28 PM • Email Hi [PERSON_NAME], Thanks for your interest in …" at bounding box center [225, 73] width 235 height 92
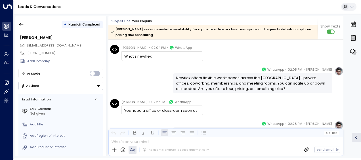
scroll to position [62, 0]
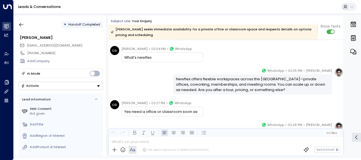
click at [144, 79] on div "[PERSON_NAME] • 02:05 PM • WhatsApp Newflex offers flexible workspaces across t…" at bounding box center [225, 81] width 235 height 27
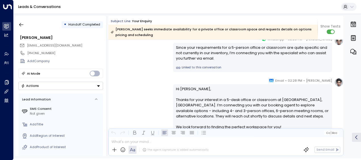
scroll to position [159, 0]
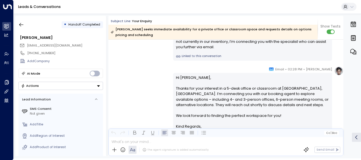
click at [159, 75] on div "[PERSON_NAME] • 02:28 PM • Email Hi [PERSON_NAME], Thanks for your interest in …" at bounding box center [225, 112] width 235 height 92
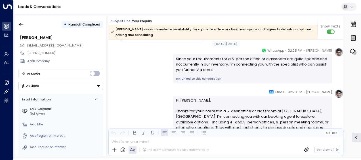
scroll to position [125, 0]
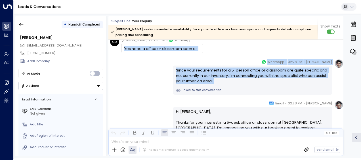
drag, startPoint x: 125, startPoint y: 47, endPoint x: 216, endPoint y: 85, distance: 98.8
click at [216, 85] on div "[DATE][DATE] [PERSON_NAME] • 02:05 PM • WhatsApp Newflex offers flexible worksp…" at bounding box center [225, 76] width 235 height 323
drag, startPoint x: 216, startPoint y: 85, endPoint x: 199, endPoint y: 75, distance: 20.0
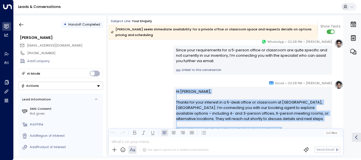
scroll to position [206, 0]
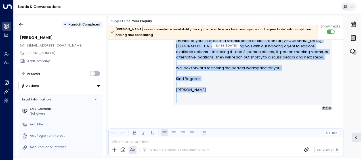
drag, startPoint x: 175, startPoint y: 110, endPoint x: 194, endPoint y: 159, distance: 52.4
click at [194, 158] on html "Overview Leads & Conversations Leads & Conversations Analytics Analytics Agents…" at bounding box center [180, 79] width 361 height 158
drag, startPoint x: 194, startPoint y: 159, endPoint x: 183, endPoint y: 84, distance: 76.0
click at [22, 24] on icon "button" at bounding box center [21, 25] width 6 height 6
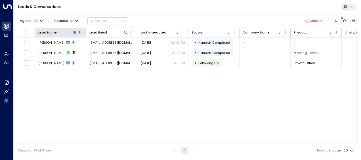
click at [73, 31] on icon at bounding box center [75, 33] width 4 height 4
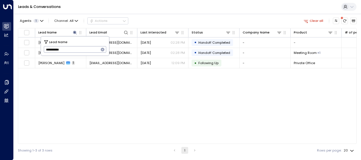
drag, startPoint x: 44, startPoint y: 49, endPoint x: 77, endPoint y: 48, distance: 33.5
click at [77, 48] on input "**********" at bounding box center [71, 49] width 55 height 9
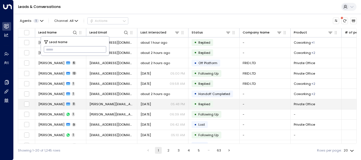
type input "******"
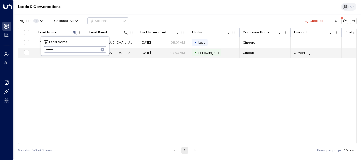
click at [151, 52] on span "[DATE]" at bounding box center [145, 52] width 10 height 5
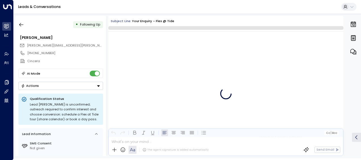
scroll to position [632, 0]
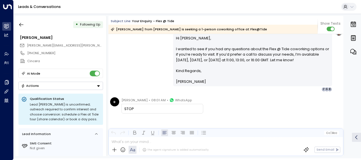
click at [151, 59] on div "[PERSON_NAME] • 07:30 AM • Email Hi [PERSON_NAME], I wanted to see if you had a…" at bounding box center [225, 59] width 235 height 65
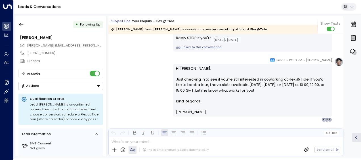
scroll to position [330, 0]
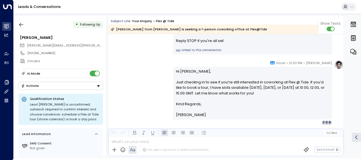
click at [161, 81] on div "[PERSON_NAME] • 12:30 PM • Email Hi [PERSON_NAME], Just checking in to see if y…" at bounding box center [225, 92] width 235 height 65
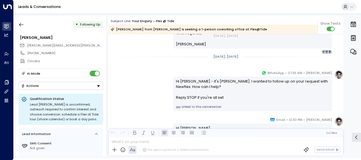
scroll to position [284, 0]
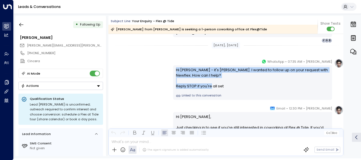
drag, startPoint x: 174, startPoint y: 70, endPoint x: 226, endPoint y: 85, distance: 53.6
click at [226, 85] on div "Hi [PERSON_NAME] - it's [PERSON_NAME]. I wanted to follow up on your request wi…" at bounding box center [252, 78] width 153 height 22
drag, startPoint x: 226, startPoint y: 85, endPoint x: 201, endPoint y: 82, distance: 24.6
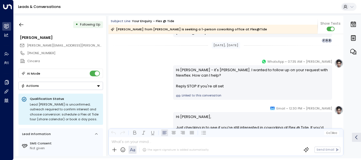
click at [155, 108] on div "[PERSON_NAME] • 12:30 PM • Email Hi [PERSON_NAME], Just checking in to see if y…" at bounding box center [225, 138] width 235 height 65
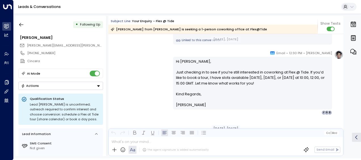
scroll to position [341, 0]
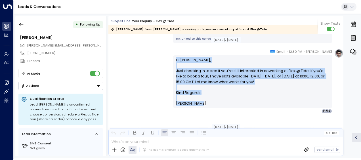
drag, startPoint x: 182, startPoint y: 65, endPoint x: 203, endPoint y: 104, distance: 44.8
click at [203, 104] on div "Hi [PERSON_NAME], Just checking in to see if you’re still interested in coworki…" at bounding box center [252, 81] width 153 height 49
drag, startPoint x: 203, startPoint y: 104, endPoint x: 192, endPoint y: 99, distance: 11.8
click at [150, 87] on div "[PERSON_NAME] • 12:30 PM • Email Hi [PERSON_NAME], Just checking in to see if y…" at bounding box center [225, 81] width 235 height 65
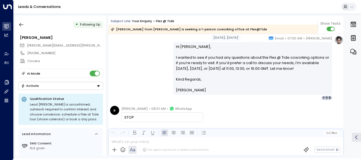
scroll to position [435, 0]
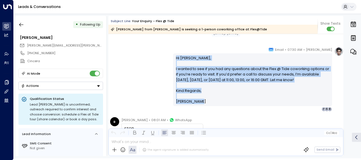
drag, startPoint x: 174, startPoint y: 57, endPoint x: 200, endPoint y: 103, distance: 53.0
click at [200, 103] on div "Hi [PERSON_NAME], I wanted to see if you had any questions about the Flex @ Tid…" at bounding box center [252, 79] width 159 height 52
drag, startPoint x: 200, startPoint y: 103, endPoint x: 190, endPoint y: 92, distance: 15.2
click at [149, 82] on div "[PERSON_NAME] • 07:30 AM • Email Hi [PERSON_NAME], I wanted to see if you had a…" at bounding box center [225, 79] width 235 height 65
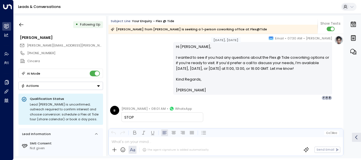
scroll to position [457, 0]
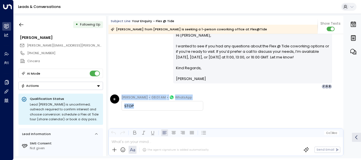
drag, startPoint x: 122, startPoint y: 95, endPoint x: 135, endPoint y: 107, distance: 18.1
click at [135, 107] on div "[PERSON_NAME] • 08:01 AM • WhatsApp STOP" at bounding box center [162, 102] width 82 height 16
drag, startPoint x: 135, startPoint y: 107, endPoint x: 126, endPoint y: 104, distance: 9.4
click at [23, 24] on icon "button" at bounding box center [21, 25] width 6 height 6
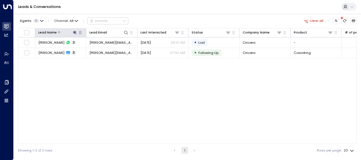
click at [75, 31] on icon at bounding box center [75, 33] width 4 height 4
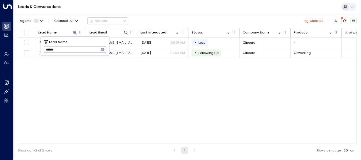
drag, startPoint x: 45, startPoint y: 49, endPoint x: 80, endPoint y: 49, distance: 35.2
click at [80, 49] on input "******" at bounding box center [71, 49] width 55 height 9
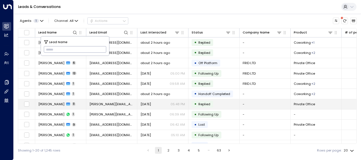
type input "********"
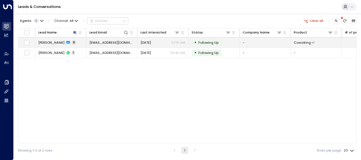
click at [125, 42] on span "[EMAIL_ADDRESS][DOMAIN_NAME]" at bounding box center [111, 42] width 45 height 5
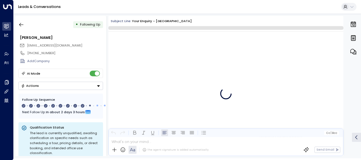
scroll to position [2067, 0]
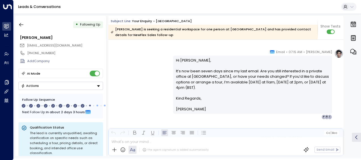
click at [129, 85] on div "[PERSON_NAME] • 07:15 AM • Email Hi [PERSON_NAME], It’s now been seven days sin…" at bounding box center [225, 84] width 235 height 70
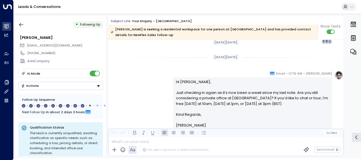
scroll to position [1570, 0]
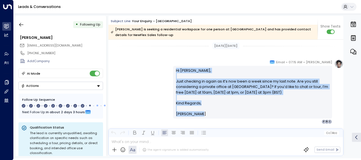
drag, startPoint x: 174, startPoint y: 68, endPoint x: 200, endPoint y: 113, distance: 51.8
click at [200, 113] on div "Hi [PERSON_NAME], Just checking in again as it’s now been a week since my last …" at bounding box center [252, 92] width 159 height 52
drag, startPoint x: 200, startPoint y: 113, endPoint x: 179, endPoint y: 93, distance: 28.9
click at [156, 84] on div "[PERSON_NAME] • 07:15 AM • Email Hi [PERSON_NAME], Just checking in again as it…" at bounding box center [225, 91] width 235 height 65
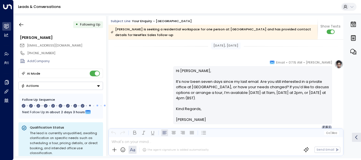
scroll to position [1672, 0]
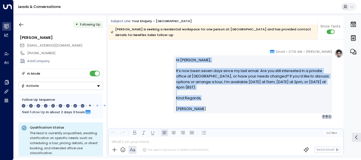
drag, startPoint x: 173, startPoint y: 58, endPoint x: 201, endPoint y: 112, distance: 61.0
click at [201, 112] on div "Hi [PERSON_NAME], It’s now been seven days since my last email. Are you still i…" at bounding box center [252, 84] width 159 height 58
drag, startPoint x: 201, startPoint y: 112, endPoint x: 184, endPoint y: 90, distance: 27.2
click at [154, 62] on div "[PERSON_NAME] • 07:15 AM • Email Hi [PERSON_NAME], It’s now been seven days sin…" at bounding box center [225, 84] width 235 height 70
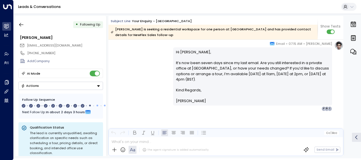
scroll to position [1680, 0]
click at [21, 24] on icon "button" at bounding box center [21, 25] width 6 height 6
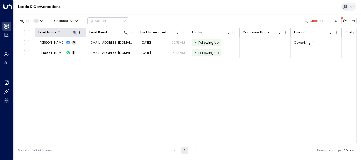
click at [74, 33] on icon at bounding box center [75, 32] width 5 height 5
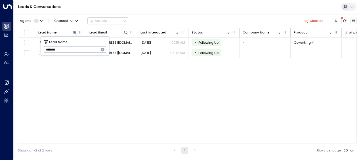
drag, startPoint x: 44, startPoint y: 50, endPoint x: 77, endPoint y: 47, distance: 33.6
click at [77, 47] on input "********" at bounding box center [71, 49] width 55 height 9
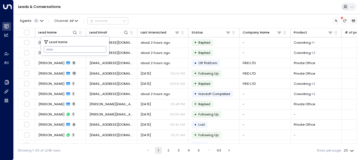
click at [50, 49] on input "text" at bounding box center [75, 49] width 63 height 9
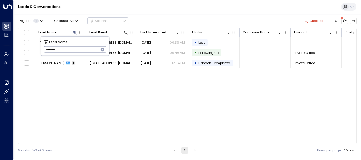
type input "********"
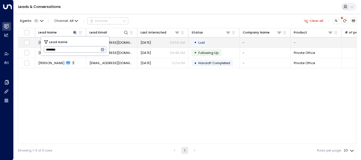
click at [124, 40] on span "[EMAIL_ADDRESS][DOMAIN_NAME]" at bounding box center [111, 42] width 45 height 5
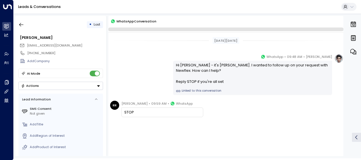
scroll to position [6, 0]
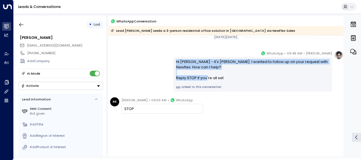
drag, startPoint x: 175, startPoint y: 60, endPoint x: 233, endPoint y: 81, distance: 62.4
click at [233, 81] on div "Hi [PERSON_NAME] - it's [PERSON_NAME]. I wanted to follow up on your request wi…" at bounding box center [252, 74] width 159 height 35
drag, startPoint x: 233, startPoint y: 81, endPoint x: 205, endPoint y: 73, distance: 29.6
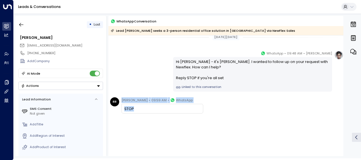
drag, startPoint x: 122, startPoint y: 99, endPoint x: 134, endPoint y: 108, distance: 15.4
click at [134, 108] on div "[PERSON_NAME] • 09:59 AM • WhatsApp STOP" at bounding box center [162, 105] width 82 height 16
drag, startPoint x: 134, startPoint y: 108, endPoint x: 127, endPoint y: 106, distance: 7.4
click at [22, 25] on icon "button" at bounding box center [21, 25] width 6 height 6
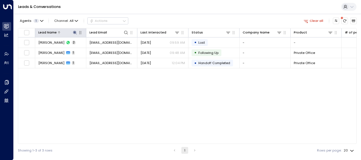
click at [71, 31] on div at bounding box center [67, 32] width 21 height 5
click at [74, 31] on icon at bounding box center [75, 33] width 4 height 4
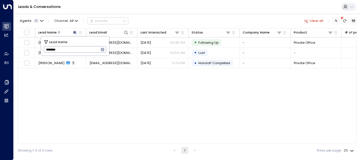
drag, startPoint x: 44, startPoint y: 49, endPoint x: 76, endPoint y: 49, distance: 32.1
click at [76, 49] on input "********" at bounding box center [71, 49] width 55 height 9
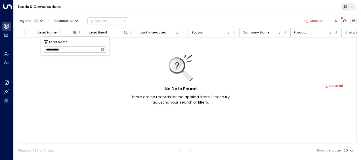
drag, startPoint x: 53, startPoint y: 49, endPoint x: 17, endPoint y: 44, distance: 36.6
click at [17, 44] on body "**********" at bounding box center [180, 78] width 361 height 157
click at [79, 48] on input "**********" at bounding box center [71, 49] width 55 height 9
click at [45, 49] on input "**********" at bounding box center [71, 49] width 55 height 9
type input "*****"
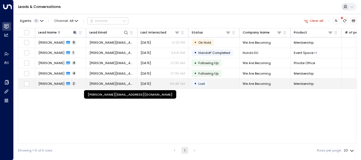
click at [119, 84] on span "[PERSON_NAME][EMAIL_ADDRESS][DOMAIN_NAME]" at bounding box center [111, 83] width 45 height 5
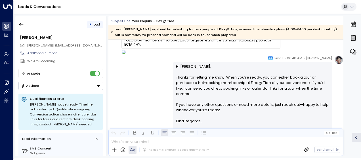
scroll to position [300, 0]
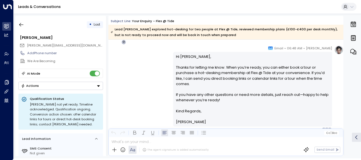
click at [127, 84] on div "[PERSON_NAME] • 06:48 AM • Email Hi [PERSON_NAME], Thanks for letting me know. …" at bounding box center [225, 88] width 235 height 87
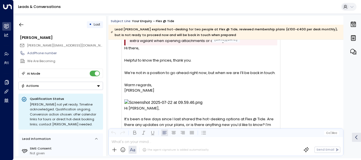
scroll to position [28, 0]
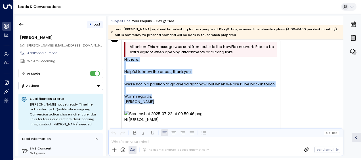
drag, startPoint x: 125, startPoint y: 58, endPoint x: 169, endPoint y: 106, distance: 66.1
drag, startPoint x: 169, startPoint y: 106, endPoint x: 132, endPoint y: 88, distance: 41.7
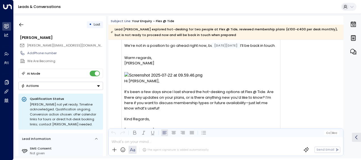
scroll to position [73, 0]
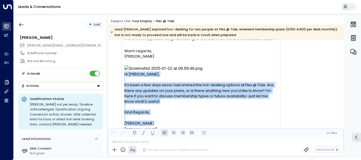
drag, startPoint x: 125, startPoint y: 74, endPoint x: 154, endPoint y: 121, distance: 55.2
drag, startPoint x: 154, startPoint y: 121, endPoint x: 133, endPoint y: 98, distance: 31.6
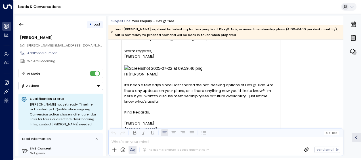
click at [113, 70] on div "RF [PERSON_NAME] • 06:46 AM • Email Attention: This message was sent from outsi…" at bounding box center [195, 129] width 170 height 283
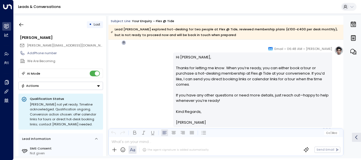
scroll to position [300, 0]
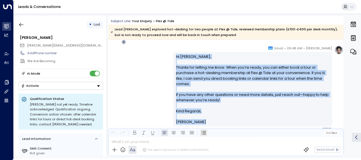
drag, startPoint x: 174, startPoint y: 56, endPoint x: 201, endPoint y: 133, distance: 82.0
click at [201, 133] on div "Subject Line: Your enquiry - Flex @ Tide Lead [PERSON_NAME] explored hot-deskin…" at bounding box center [225, 86] width 235 height 140
drag, startPoint x: 201, startPoint y: 133, endPoint x: 188, endPoint y: 86, distance: 49.4
click at [22, 22] on icon "button" at bounding box center [21, 25] width 6 height 6
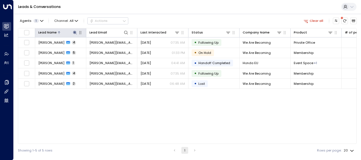
click at [74, 31] on icon at bounding box center [75, 33] width 4 height 4
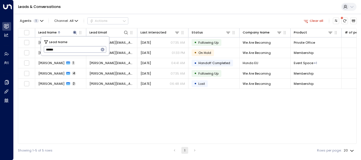
drag, startPoint x: 46, startPoint y: 49, endPoint x: 70, endPoint y: 50, distance: 24.7
click at [70, 50] on input "*****" at bounding box center [71, 49] width 55 height 9
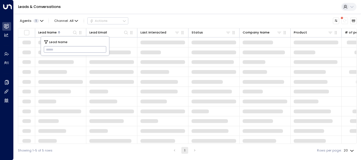
drag, startPoint x: 47, startPoint y: 48, endPoint x: 44, endPoint y: 43, distance: 5.7
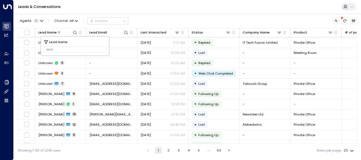
click at [164, 20] on div "Agents 1 Channel: All Actions" at bounding box center [187, 21] width 339 height 10
click at [75, 32] on icon at bounding box center [75, 32] width 5 height 5
click at [73, 31] on icon at bounding box center [75, 32] width 5 height 5
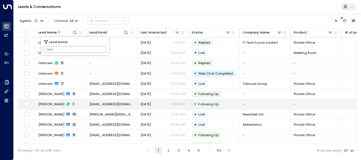
type input "**********"
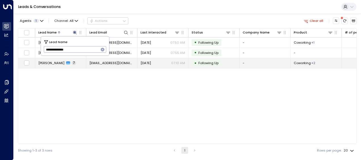
click at [122, 61] on span "[EMAIL_ADDRESS][DOMAIN_NAME]" at bounding box center [111, 63] width 45 height 5
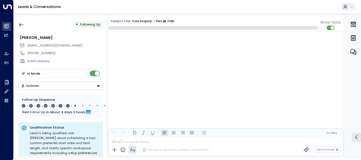
scroll to position [1548, 0]
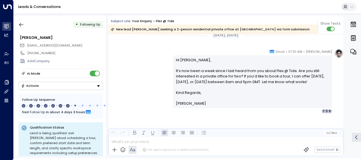
drag, startPoint x: 134, startPoint y: 67, endPoint x: 122, endPoint y: 61, distance: 13.7
click at [122, 61] on div "[PERSON_NAME] • 07:10 AM • Email Hi [PERSON_NAME], It’s now been a week since I…" at bounding box center [225, 81] width 235 height 65
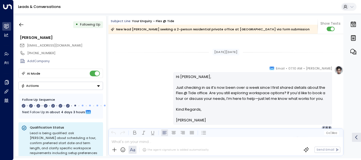
scroll to position [618, 0]
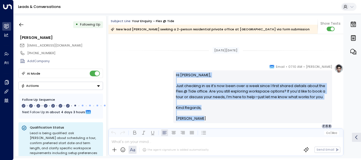
drag, startPoint x: 174, startPoint y: 72, endPoint x: 199, endPoint y: 121, distance: 54.9
click at [199, 121] on div "Hi [PERSON_NAME], Just checking in as it’s now been over a week since I first s…" at bounding box center [252, 96] width 159 height 52
drag, startPoint x: 199, startPoint y: 121, endPoint x: 178, endPoint y: 106, distance: 25.8
drag, startPoint x: 93, startPoint y: 2, endPoint x: 143, endPoint y: 68, distance: 82.8
click at [143, 68] on div "[PERSON_NAME] • 07:10 AM • Email Hi [PERSON_NAME], Just checking in as it’s now…" at bounding box center [225, 96] width 235 height 65
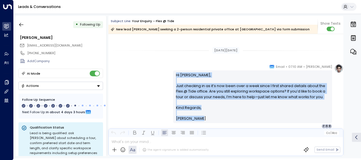
click at [155, 79] on div "[PERSON_NAME] • 07:10 AM • Email Hi [PERSON_NAME], Just checking in as it’s now…" at bounding box center [225, 96] width 235 height 65
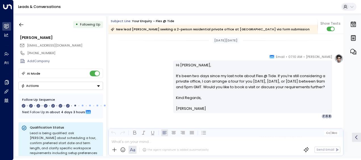
scroll to position [720, 0]
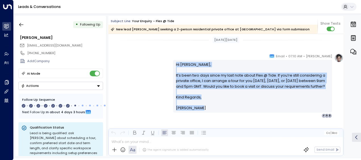
drag, startPoint x: 174, startPoint y: 64, endPoint x: 203, endPoint y: 113, distance: 57.4
click at [203, 111] on div "Hi [PERSON_NAME], It’s been two days since my last note about Flex @ Tide. If y…" at bounding box center [252, 86] width 153 height 49
drag, startPoint x: 203, startPoint y: 113, endPoint x: 188, endPoint y: 100, distance: 20.3
drag, startPoint x: 85, startPoint y: 8, endPoint x: 146, endPoint y: 59, distance: 80.4
click at [146, 59] on div "[PERSON_NAME] • 07:10 AM • Email Hi [PERSON_NAME], It’s been two days since my …" at bounding box center [225, 85] width 235 height 65
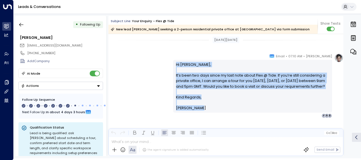
click at [136, 78] on div "[PERSON_NAME] • 07:10 AM • Email Hi [PERSON_NAME], It’s been two days since my …" at bounding box center [225, 85] width 235 height 65
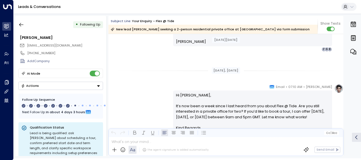
scroll to position [800, 0]
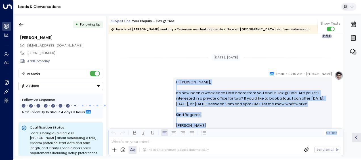
drag, startPoint x: 174, startPoint y: 81, endPoint x: 201, endPoint y: 142, distance: 67.0
click at [201, 142] on div "Subject Line: Your enquiry - Flex @ Tide New lead [PERSON_NAME] seeking a 2-per…" at bounding box center [225, 86] width 235 height 140
click at [22, 23] on icon "button" at bounding box center [21, 25] width 6 height 6
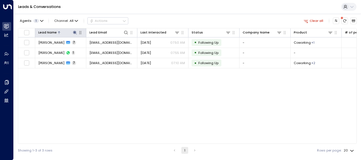
click at [76, 33] on icon at bounding box center [75, 33] width 4 height 4
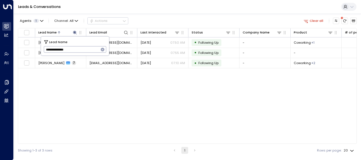
drag, startPoint x: 45, startPoint y: 48, endPoint x: 79, endPoint y: 51, distance: 34.2
click at [79, 51] on input "**********" at bounding box center [71, 49] width 55 height 9
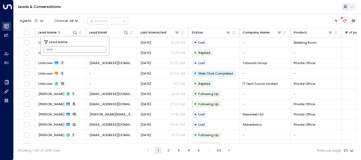
type input "**********"
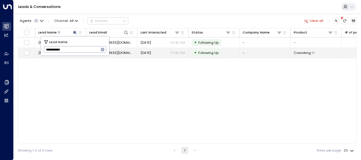
click at [151, 53] on span "[DATE]" at bounding box center [145, 52] width 10 height 5
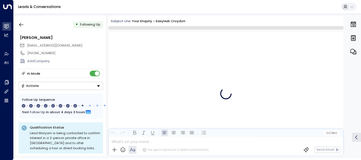
scroll to position [1778, 0]
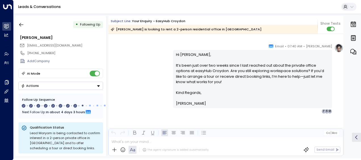
click at [157, 58] on div "[PERSON_NAME] • 07:40 AM • Email Hi [PERSON_NAME], It’s been just over two week…" at bounding box center [225, 78] width 235 height 70
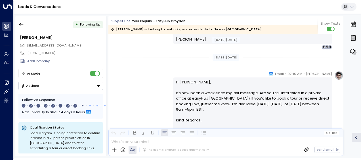
scroll to position [1258, 0]
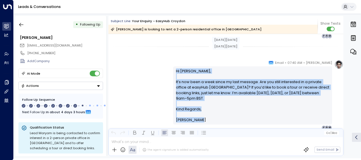
drag, startPoint x: 174, startPoint y: 70, endPoint x: 198, endPoint y: 119, distance: 54.9
click at [198, 119] on div "Hi [PERSON_NAME], It’s now been a week since my last message. Are you still int…" at bounding box center [252, 95] width 159 height 58
drag, startPoint x: 198, startPoint y: 119, endPoint x: 180, endPoint y: 92, distance: 32.7
click at [152, 66] on div "[PERSON_NAME] • 07:40 AM • Email Hi [PERSON_NAME], It’s now been a week since m…" at bounding box center [225, 95] width 235 height 70
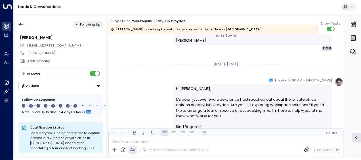
scroll to position [1348, 0]
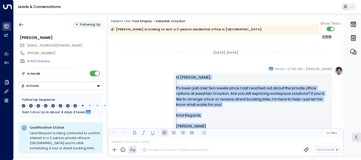
drag, startPoint x: 174, startPoint y: 76, endPoint x: 205, endPoint y: 129, distance: 60.9
click at [205, 129] on div "Subject Line: Your enquiry - easyHub Croydon [PERSON_NAME] is looking to rent a…" at bounding box center [225, 86] width 235 height 140
drag, startPoint x: 205, startPoint y: 129, endPoint x: 189, endPoint y: 109, distance: 24.8
click at [22, 24] on icon "button" at bounding box center [21, 25] width 6 height 6
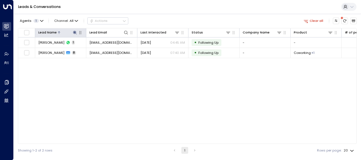
click at [74, 32] on icon at bounding box center [75, 33] width 4 height 4
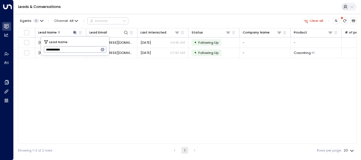
drag, startPoint x: 46, startPoint y: 49, endPoint x: 79, endPoint y: 49, distance: 33.5
click at [79, 49] on input "**********" at bounding box center [71, 49] width 55 height 9
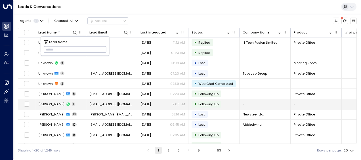
type input "**********"
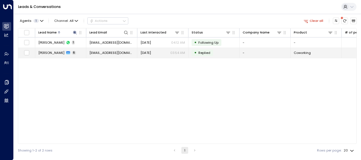
click at [122, 52] on span "[EMAIL_ADDRESS][DOMAIN_NAME]" at bounding box center [111, 52] width 45 height 5
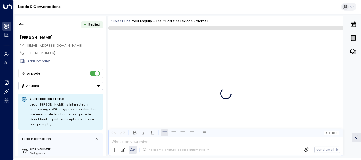
scroll to position [784, 0]
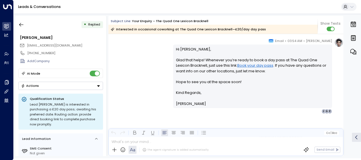
click at [144, 59] on div "[PERSON_NAME] • 03:54 AM • Email Hi [PERSON_NAME], Glad that helps! Whenever yo…" at bounding box center [225, 76] width 235 height 76
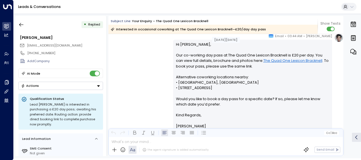
scroll to position [543, 0]
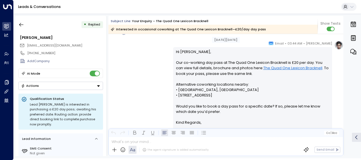
click at [132, 88] on div "[PERSON_NAME] • 03:44 AM • Email Hi [PERSON_NAME], Our co-working day pass at T…" at bounding box center [225, 92] width 235 height 103
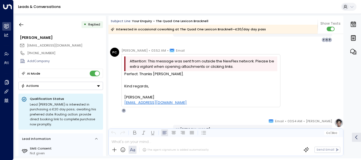
scroll to position [645, 0]
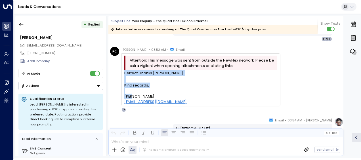
drag, startPoint x: 125, startPoint y: 72, endPoint x: 144, endPoint y: 98, distance: 31.9
click at [144, 98] on div "Perfect. Thanks [PERSON_NAME]. Kind regards, [PERSON_NAME] [PERSON_NAME][EMAIL_…" at bounding box center [200, 87] width 153 height 34
drag, startPoint x: 144, startPoint y: 98, endPoint x: 132, endPoint y: 86, distance: 16.9
click at [112, 73] on div "PC [PERSON_NAME] • 03:52 AM • Email Attention: This message was sent from outsi…" at bounding box center [195, 79] width 170 height 65
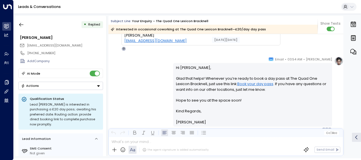
scroll to position [713, 0]
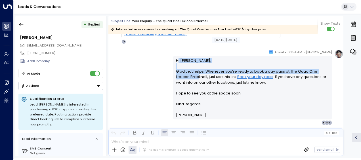
drag, startPoint x: 176, startPoint y: 60, endPoint x: 183, endPoint y: 77, distance: 18.1
click at [183, 77] on p "Hi [PERSON_NAME], Glad that helps! Whenever you’re ready to book a day pass at …" at bounding box center [252, 80] width 153 height 44
drag, startPoint x: 183, startPoint y: 77, endPoint x: 138, endPoint y: 67, distance: 46.0
click at [138, 67] on div "[PERSON_NAME] • 03:54 AM • Email Hi [PERSON_NAME], Glad that helps! Whenever yo…" at bounding box center [225, 87] width 235 height 76
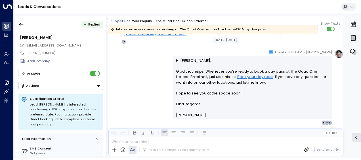
click at [149, 63] on div "[PERSON_NAME] • 03:54 AM • Email Hi [PERSON_NAME], Glad that helps! Whenever yo…" at bounding box center [225, 87] width 235 height 76
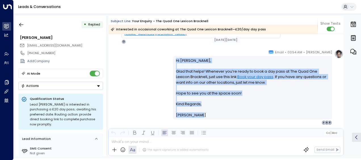
drag, startPoint x: 174, startPoint y: 58, endPoint x: 203, endPoint y: 115, distance: 63.3
click at [203, 115] on div "Hi [PERSON_NAME], Glad that helps! Whenever you’re ready to book a day pass at …" at bounding box center [252, 88] width 153 height 60
drag, startPoint x: 203, startPoint y: 115, endPoint x: 184, endPoint y: 92, distance: 29.8
click at [142, 78] on div "[PERSON_NAME] • 03:54 AM • Email Hi [PERSON_NAME], Glad that helps! Whenever yo…" at bounding box center [225, 87] width 235 height 76
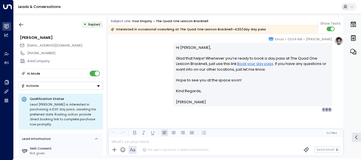
scroll to position [728, 0]
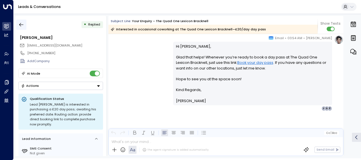
click at [21, 24] on icon "button" at bounding box center [21, 25] width 4 height 4
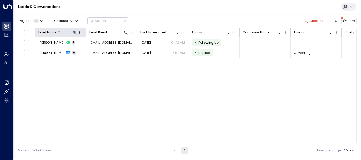
click at [75, 32] on icon at bounding box center [75, 33] width 4 height 4
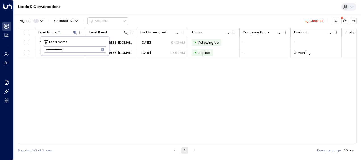
drag, startPoint x: 45, startPoint y: 49, endPoint x: 73, endPoint y: 51, distance: 27.6
click at [73, 51] on input "**********" at bounding box center [71, 49] width 55 height 9
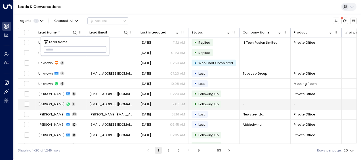
type input "**********"
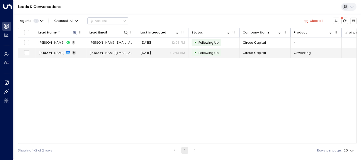
click at [120, 52] on span "[PERSON_NAME][EMAIL_ADDRESS][DOMAIN_NAME]" at bounding box center [111, 52] width 45 height 5
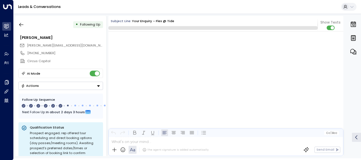
scroll to position [1281, 0]
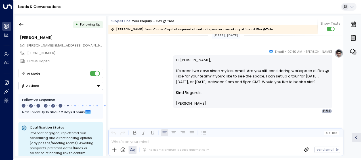
click at [142, 86] on div "[PERSON_NAME] • 07:40 AM • Email Hi [PERSON_NAME], It’s been two days since my …" at bounding box center [225, 81] width 235 height 65
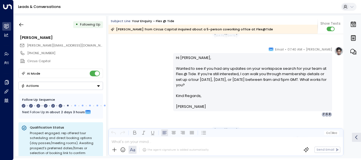
scroll to position [387, 0]
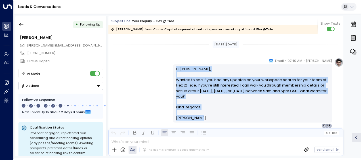
drag, startPoint x: 175, startPoint y: 68, endPoint x: 197, endPoint y: 119, distance: 56.2
click at [197, 119] on div "Hi [PERSON_NAME], Wanted to see if you had any updates on your workspace search…" at bounding box center [252, 93] width 153 height 54
drag, startPoint x: 197, startPoint y: 119, endPoint x: 179, endPoint y: 97, distance: 28.3
click at [154, 85] on div "[PERSON_NAME] • 07:40 AM • Email Hi [PERSON_NAME], Wanted to see if you had any…" at bounding box center [225, 93] width 235 height 70
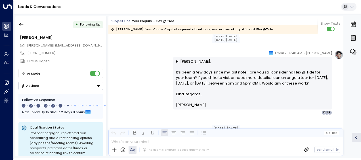
scroll to position [500, 0]
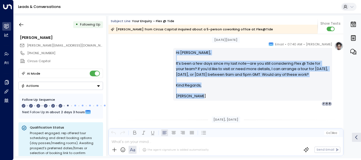
drag, startPoint x: 174, startPoint y: 51, endPoint x: 201, endPoint y: 95, distance: 51.5
click at [201, 95] on div "Hi [PERSON_NAME], It’s been a few days since my last note—are you still conside…" at bounding box center [252, 74] width 153 height 49
drag, startPoint x: 201, startPoint y: 95, endPoint x: 182, endPoint y: 77, distance: 26.3
click at [129, 88] on div "[PERSON_NAME] • 07:40 AM • Email Hi [PERSON_NAME], It’s been a few days since m…" at bounding box center [225, 73] width 235 height 65
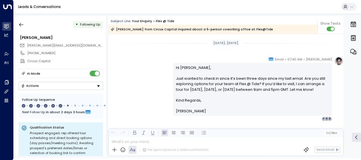
scroll to position [580, 0]
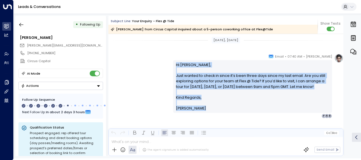
drag, startPoint x: 174, startPoint y: 64, endPoint x: 199, endPoint y: 125, distance: 65.6
drag, startPoint x: 199, startPoint y: 125, endPoint x: 181, endPoint y: 99, distance: 31.7
click at [21, 24] on icon "button" at bounding box center [21, 25] width 4 height 4
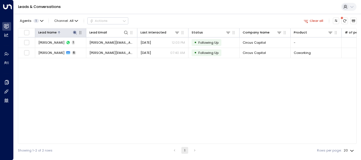
click at [75, 32] on icon at bounding box center [75, 32] width 5 height 5
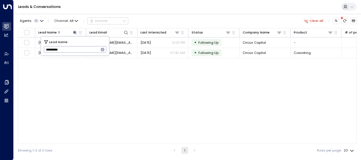
drag, startPoint x: 44, startPoint y: 49, endPoint x: 76, endPoint y: 49, distance: 31.5
click at [76, 49] on input "**********" at bounding box center [71, 49] width 55 height 9
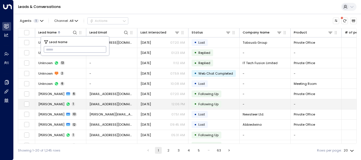
type input "**********"
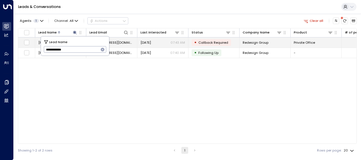
click at [147, 41] on span "[DATE]" at bounding box center [145, 42] width 10 height 5
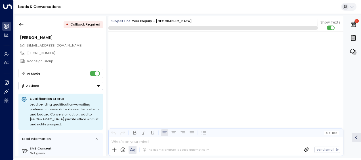
scroll to position [646, 0]
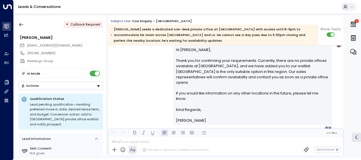
click at [127, 77] on div "[PERSON_NAME] • 07:43 AM • Email Hi [PERSON_NAME], Thank you for confirming you…" at bounding box center [225, 85] width 235 height 92
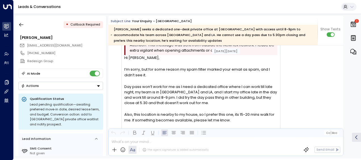
scroll to position [465, 0]
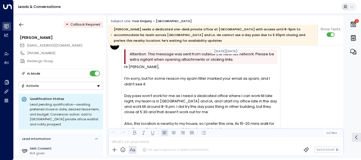
click at [114, 86] on div "AG [PERSON_NAME] • 07:41 AM • Email Attention: This message was sent from outsi…" at bounding box center [195, 128] width 170 height 174
click at [20, 24] on icon "button" at bounding box center [21, 25] width 4 height 4
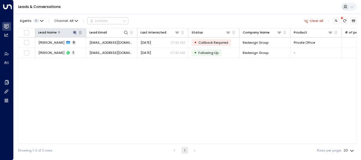
click at [74, 33] on icon at bounding box center [75, 33] width 4 height 4
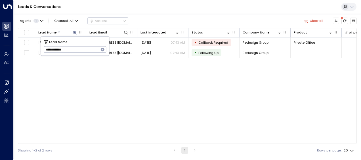
drag, startPoint x: 44, startPoint y: 48, endPoint x: 78, endPoint y: 48, distance: 34.0
click at [78, 48] on input "**********" at bounding box center [71, 49] width 55 height 9
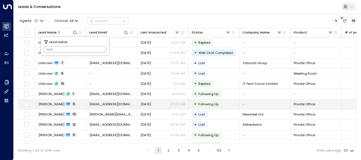
type input "**********"
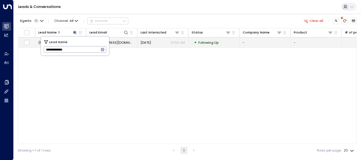
click at [117, 42] on span "[EMAIL_ADDRESS][DOMAIN_NAME]" at bounding box center [111, 42] width 45 height 5
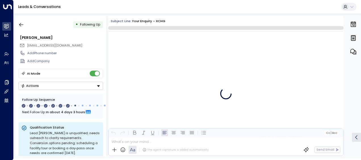
scroll to position [1434, 0]
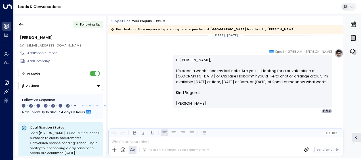
click at [140, 72] on div "[PERSON_NAME] • 07:55 AM • Email Hi [PERSON_NAME], It’s been a week since my la…" at bounding box center [225, 81] width 235 height 65
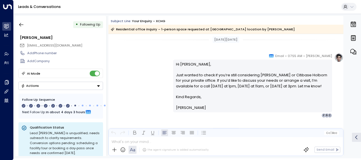
scroll to position [511, 0]
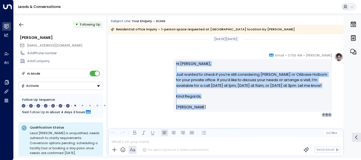
drag, startPoint x: 174, startPoint y: 62, endPoint x: 201, endPoint y: 110, distance: 54.5
click at [201, 110] on div "Hi [PERSON_NAME], Just wanted to check if you’re still considering [PERSON_NAME…" at bounding box center [252, 85] width 159 height 52
drag, startPoint x: 201, startPoint y: 110, endPoint x: 193, endPoint y: 102, distance: 11.4
click at [153, 76] on div "[PERSON_NAME] • 07:55 AM • Email Hi [PERSON_NAME], Just wanted to check if you’…" at bounding box center [225, 84] width 235 height 65
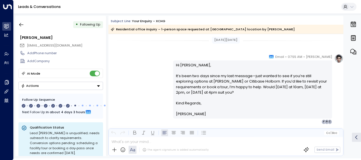
scroll to position [602, 0]
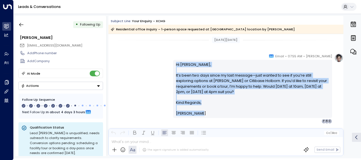
drag, startPoint x: 174, startPoint y: 63, endPoint x: 199, endPoint y: 112, distance: 55.3
click at [199, 112] on div "Hi [PERSON_NAME], It’s been two days since my last message—just wanted to see i…" at bounding box center [252, 89] width 153 height 54
drag, startPoint x: 199, startPoint y: 112, endPoint x: 179, endPoint y: 97, distance: 25.9
click at [149, 74] on div "[PERSON_NAME] • 07:55 AM • Email Hi [PERSON_NAME], It’s been two days since my …" at bounding box center [225, 88] width 235 height 70
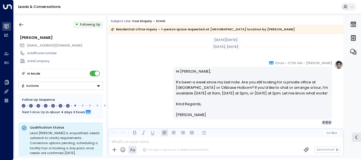
scroll to position [693, 0]
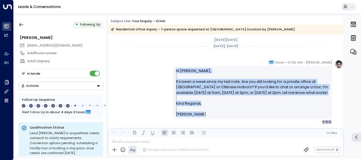
drag, startPoint x: 174, startPoint y: 69, endPoint x: 203, endPoint y: 117, distance: 55.7
click at [203, 117] on div "Hi [PERSON_NAME], It’s been a week since my last note. Are you still looking fo…" at bounding box center [252, 92] width 159 height 52
drag, startPoint x: 203, startPoint y: 117, endPoint x: 185, endPoint y: 102, distance: 23.2
click at [23, 23] on icon "button" at bounding box center [21, 25] width 6 height 6
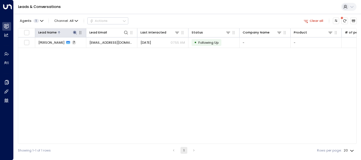
click at [75, 31] on icon at bounding box center [75, 32] width 5 height 5
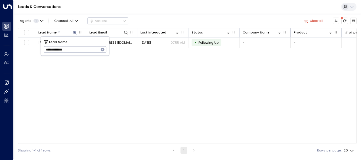
drag, startPoint x: 45, startPoint y: 49, endPoint x: 80, endPoint y: 53, distance: 34.5
click at [80, 53] on input "**********" at bounding box center [71, 49] width 55 height 9
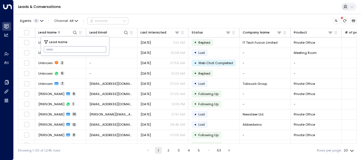
type input "**********"
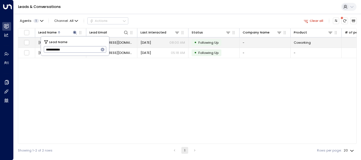
click at [118, 41] on span "[EMAIL_ADDRESS][DOMAIN_NAME]" at bounding box center [111, 42] width 45 height 5
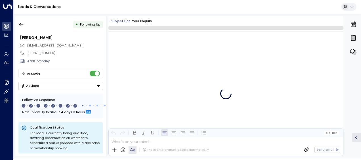
scroll to position [1762, 0]
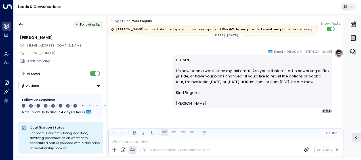
click at [144, 72] on div "[PERSON_NAME] • 08:00 AM • Email Hi Bora, It’s now been a week since my last em…" at bounding box center [225, 81] width 235 height 65
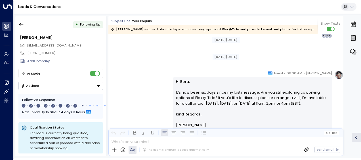
scroll to position [1259, 0]
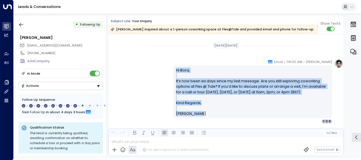
drag, startPoint x: 174, startPoint y: 69, endPoint x: 199, endPoint y: 112, distance: 50.5
click at [199, 112] on div "Hi [PERSON_NAME], It’s now been six days since my last message. Are you still e…" at bounding box center [252, 92] width 153 height 49
drag, startPoint x: 199, startPoint y: 112, endPoint x: 188, endPoint y: 104, distance: 13.6
click at [137, 81] on div "[PERSON_NAME] • 08:00 AM • Email Hi Bora, It’s now been six days since my last …" at bounding box center [225, 91] width 235 height 65
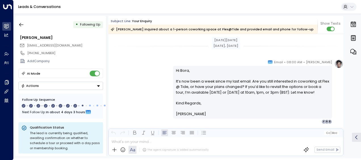
scroll to position [1361, 0]
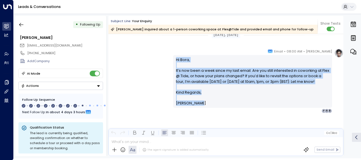
drag, startPoint x: 174, startPoint y: 59, endPoint x: 202, endPoint y: 116, distance: 63.6
click at [202, 116] on div "[PERSON_NAME] • 08:00 AM • Email Hi Bora, It’s now been a week since my last em…" at bounding box center [225, 104] width 235 height 110
drag, startPoint x: 202, startPoint y: 116, endPoint x: 188, endPoint y: 96, distance: 24.3
click at [21, 26] on icon "button" at bounding box center [21, 25] width 6 height 6
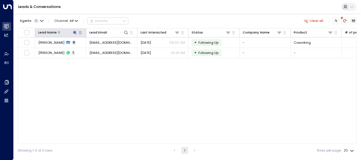
click at [74, 32] on icon at bounding box center [75, 33] width 4 height 4
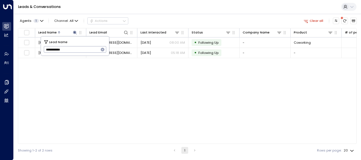
drag, startPoint x: 44, startPoint y: 49, endPoint x: 87, endPoint y: 47, distance: 43.7
click at [87, 47] on input "**********" at bounding box center [71, 49] width 55 height 9
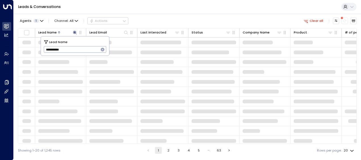
click at [44, 48] on input "**********" at bounding box center [71, 49] width 55 height 9
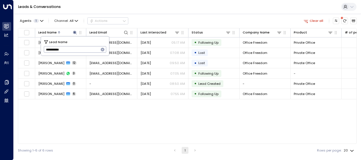
type input "**********"
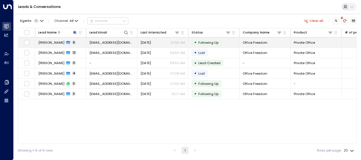
click at [117, 41] on span "[EMAIL_ADDRESS][DOMAIN_NAME]" at bounding box center [111, 42] width 45 height 5
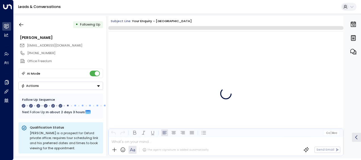
scroll to position [1438, 0]
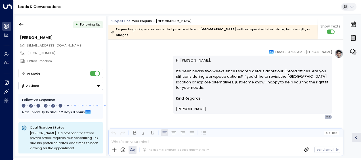
click at [134, 70] on div "[PERSON_NAME] • 07:55 AM • Email Hi [PERSON_NAME], It’s been nearly two weeks s…" at bounding box center [225, 84] width 235 height 70
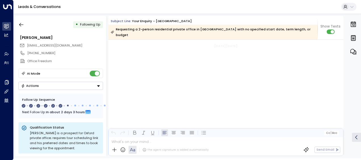
scroll to position [789, 0]
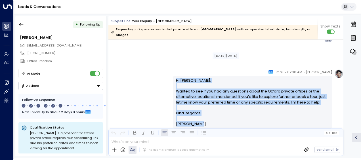
drag, startPoint x: 175, startPoint y: 73, endPoint x: 200, endPoint y: 117, distance: 50.8
click at [200, 117] on div "Hi [PERSON_NAME], Wanted to see if you had any questions about the Oxford priva…" at bounding box center [252, 102] width 153 height 49
drag, startPoint x: 200, startPoint y: 117, endPoint x: 182, endPoint y: 96, distance: 28.2
click at [149, 85] on div "[PERSON_NAME] • 07:00 AM • Email Hi [PERSON_NAME], Wanted to see if you had any…" at bounding box center [225, 101] width 235 height 65
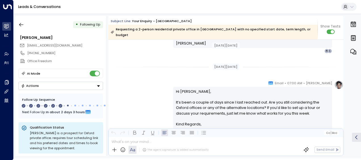
scroll to position [879, 0]
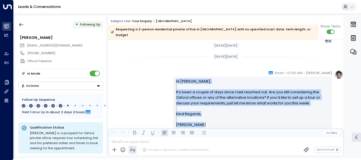
drag, startPoint x: 174, startPoint y: 74, endPoint x: 201, endPoint y: 118, distance: 51.2
click at [201, 118] on div "Hi [PERSON_NAME], It’s been a couple of days since I last reached out. Are you …" at bounding box center [252, 103] width 159 height 52
drag, startPoint x: 201, startPoint y: 118, endPoint x: 185, endPoint y: 105, distance: 20.2
click at [22, 24] on icon "button" at bounding box center [21, 25] width 6 height 6
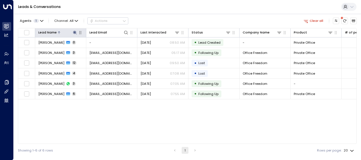
click at [75, 32] on icon at bounding box center [75, 33] width 4 height 4
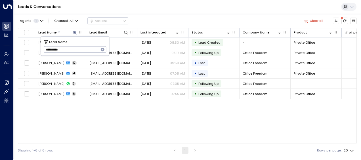
drag, startPoint x: 44, startPoint y: 50, endPoint x: 80, endPoint y: 47, distance: 35.5
click at [80, 47] on input "**********" at bounding box center [71, 49] width 55 height 9
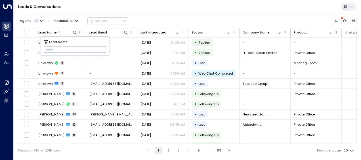
paste input "**********"
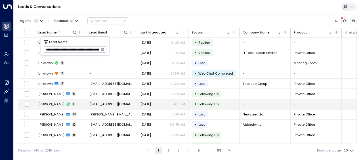
scroll to position [0, 377]
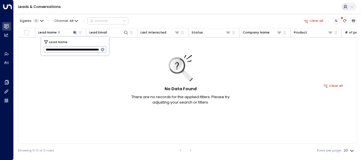
type input "**********"
drag, startPoint x: 101, startPoint y: 48, endPoint x: -1, endPoint y: 49, distance: 102.1
click at [0, 49] on html "**********" at bounding box center [180, 78] width 361 height 157
drag, startPoint x: 44, startPoint y: 49, endPoint x: 140, endPoint y: 45, distance: 96.2
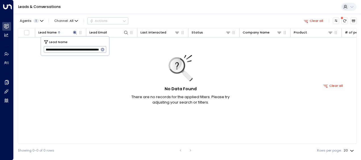
click at [140, 45] on body "**********" at bounding box center [180, 78] width 361 height 157
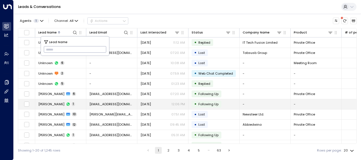
type input "**********"
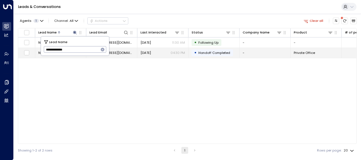
click at [121, 51] on span "[EMAIL_ADDRESS][DOMAIN_NAME]" at bounding box center [111, 52] width 45 height 5
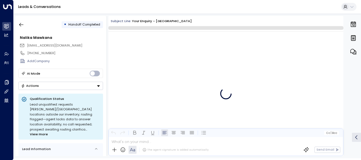
scroll to position [3217, 0]
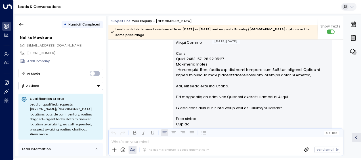
scroll to position [2967, 0]
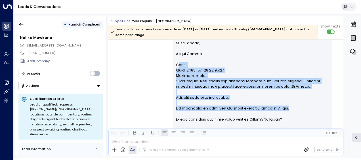
drag, startPoint x: 176, startPoint y: 65, endPoint x: 295, endPoint y: 108, distance: 126.0
click at [295, 108] on div "+our booking agent Received Reply from [EMAIL_ADDRESS][DOMAIN_NAME]" at bounding box center [252, 110] width 153 height 501
drag, startPoint x: 295, startPoint y: 108, endPoint x: 265, endPoint y: 107, distance: 29.2
click at [21, 23] on icon "button" at bounding box center [21, 25] width 6 height 6
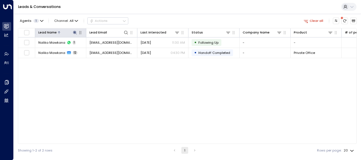
click at [75, 31] on icon at bounding box center [75, 33] width 4 height 4
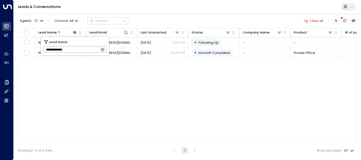
drag, startPoint x: 44, startPoint y: 48, endPoint x: 82, endPoint y: 47, distance: 38.3
click at [82, 47] on input "**********" at bounding box center [71, 49] width 55 height 9
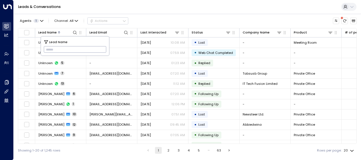
type input "**********"
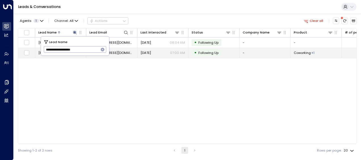
click at [125, 52] on span "[EMAIL_ADDRESS][DOMAIN_NAME]" at bounding box center [111, 52] width 45 height 5
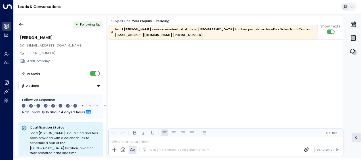
scroll to position [1902, 0]
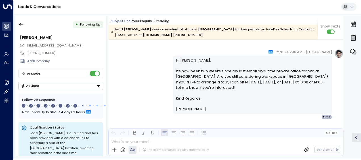
click at [146, 66] on div "[PERSON_NAME] • 07:00 AM • Email Hi [PERSON_NAME], It’s now been two weeks sinc…" at bounding box center [225, 84] width 235 height 70
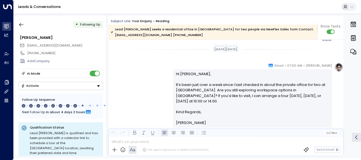
scroll to position [1268, 0]
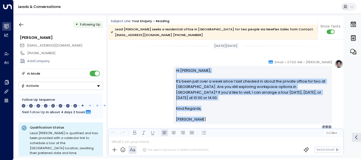
drag, startPoint x: 174, startPoint y: 69, endPoint x: 196, endPoint y: 112, distance: 48.5
click at [196, 112] on div "Hi [PERSON_NAME], It’s been just over a week since I last checked in about the …" at bounding box center [252, 95] width 153 height 54
drag, startPoint x: 196, startPoint y: 112, endPoint x: 181, endPoint y: 90, distance: 26.4
click at [143, 100] on div "[PERSON_NAME] • 07:00 AM • Email Hi [PERSON_NAME], It’s been just over a week s…" at bounding box center [225, 94] width 235 height 70
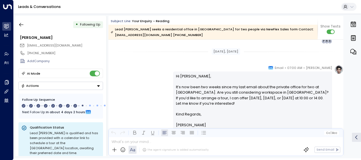
scroll to position [1358, 0]
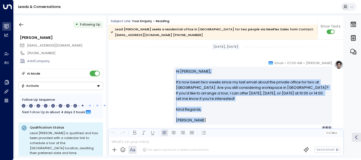
drag, startPoint x: 174, startPoint y: 69, endPoint x: 201, endPoint y: 120, distance: 57.6
click at [201, 120] on div "Hi [PERSON_NAME], It’s now been two weeks since my last email about the private…" at bounding box center [252, 96] width 159 height 58
drag, startPoint x: 201, startPoint y: 120, endPoint x: 178, endPoint y: 88, distance: 39.5
click at [22, 23] on icon "button" at bounding box center [21, 25] width 6 height 6
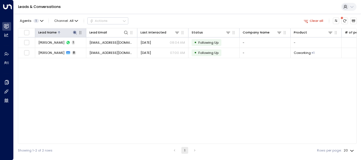
click at [74, 32] on icon at bounding box center [75, 33] width 4 height 4
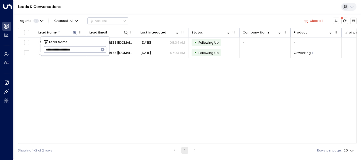
drag, startPoint x: 46, startPoint y: 49, endPoint x: 100, endPoint y: 49, distance: 54.5
click at [100, 49] on div "**********" at bounding box center [75, 49] width 63 height 7
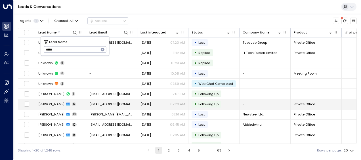
type input "*****"
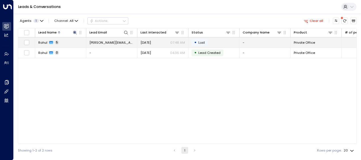
click at [123, 41] on span "[PERSON_NAME][EMAIL_ADDRESS][DOMAIN_NAME]" at bounding box center [111, 42] width 45 height 5
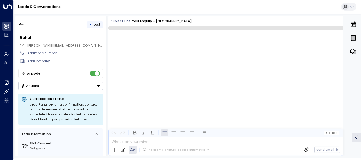
scroll to position [494, 0]
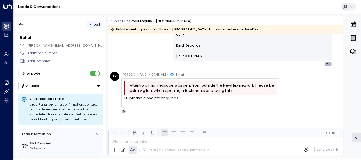
click at [128, 58] on div "[PERSON_NAME] • 07:45 AM • Email Hi [PERSON_NAME], I wanted to see if you’ve ha…" at bounding box center [225, 31] width 235 height 70
click at [127, 57] on div "[PERSON_NAME] • 07:45 AM • Email Hi [PERSON_NAME], I wanted to see if you’ve ha…" at bounding box center [225, 31] width 235 height 70
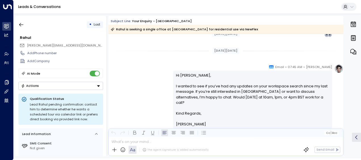
scroll to position [337, 0]
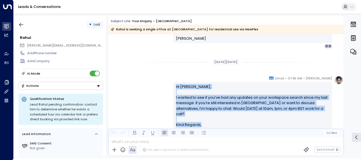
drag, startPoint x: 175, startPoint y: 84, endPoint x: 203, endPoint y: 126, distance: 51.0
click at [203, 126] on div "Hi [PERSON_NAME], I wanted to see if you’ve had any updates on your workspace s…" at bounding box center [252, 111] width 153 height 54
drag, startPoint x: 203, startPoint y: 126, endPoint x: 184, endPoint y: 99, distance: 33.1
click at [145, 93] on div "[PERSON_NAME] • 07:45 AM • Email Hi [PERSON_NAME], I wanted to see if you’ve ha…" at bounding box center [225, 110] width 235 height 70
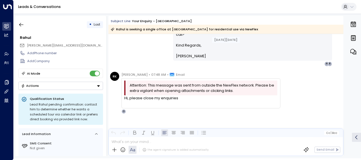
scroll to position [419, 0]
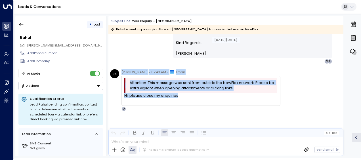
drag, startPoint x: 121, startPoint y: 71, endPoint x: 184, endPoint y: 97, distance: 68.2
click at [184, 97] on div "[PERSON_NAME] • 07:48 AM • Email Attention: This message was sent from outside …" at bounding box center [200, 90] width 159 height 42
drag, startPoint x: 184, startPoint y: 97, endPoint x: 146, endPoint y: 92, distance: 38.3
